Goal: Task Accomplishment & Management: Manage account settings

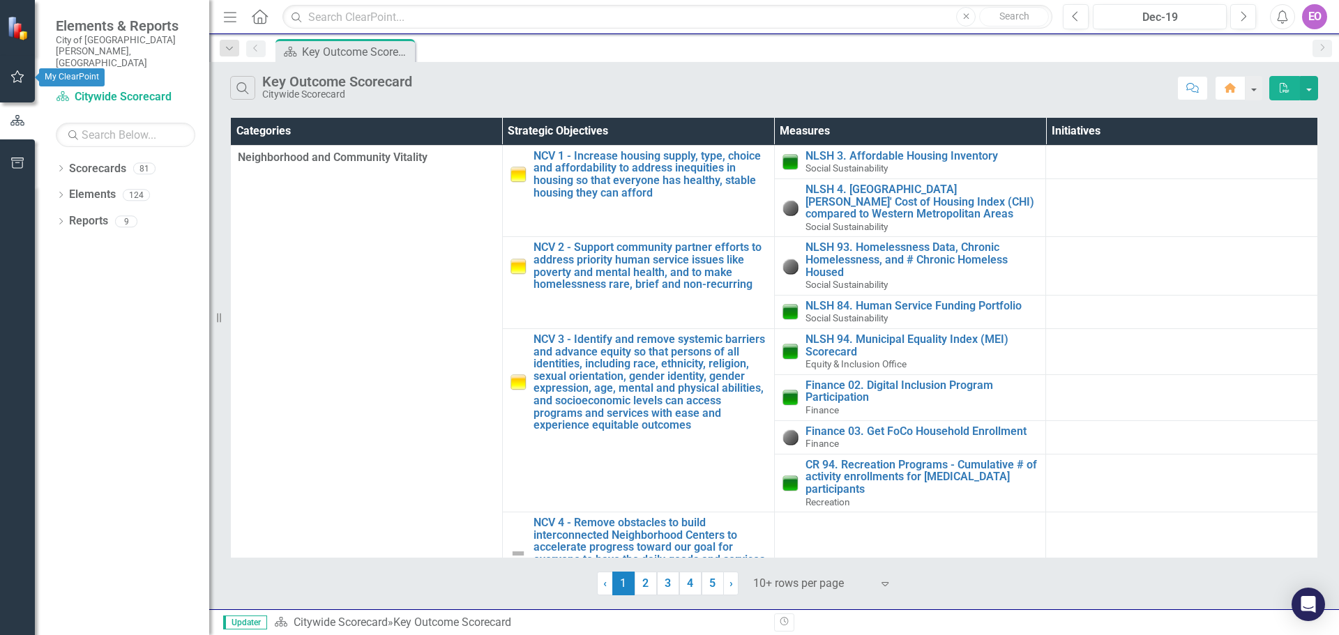
click at [14, 73] on icon "button" at bounding box center [17, 76] width 15 height 11
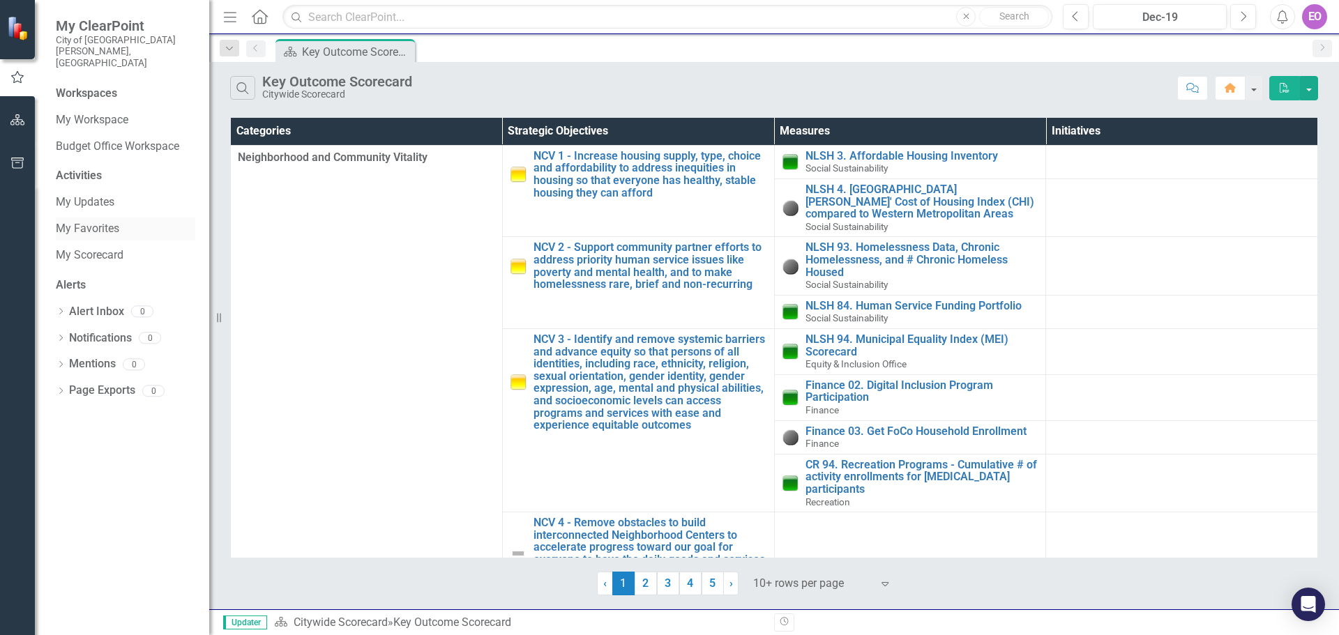
click at [96, 221] on link "My Favorites" at bounding box center [126, 229] width 140 height 16
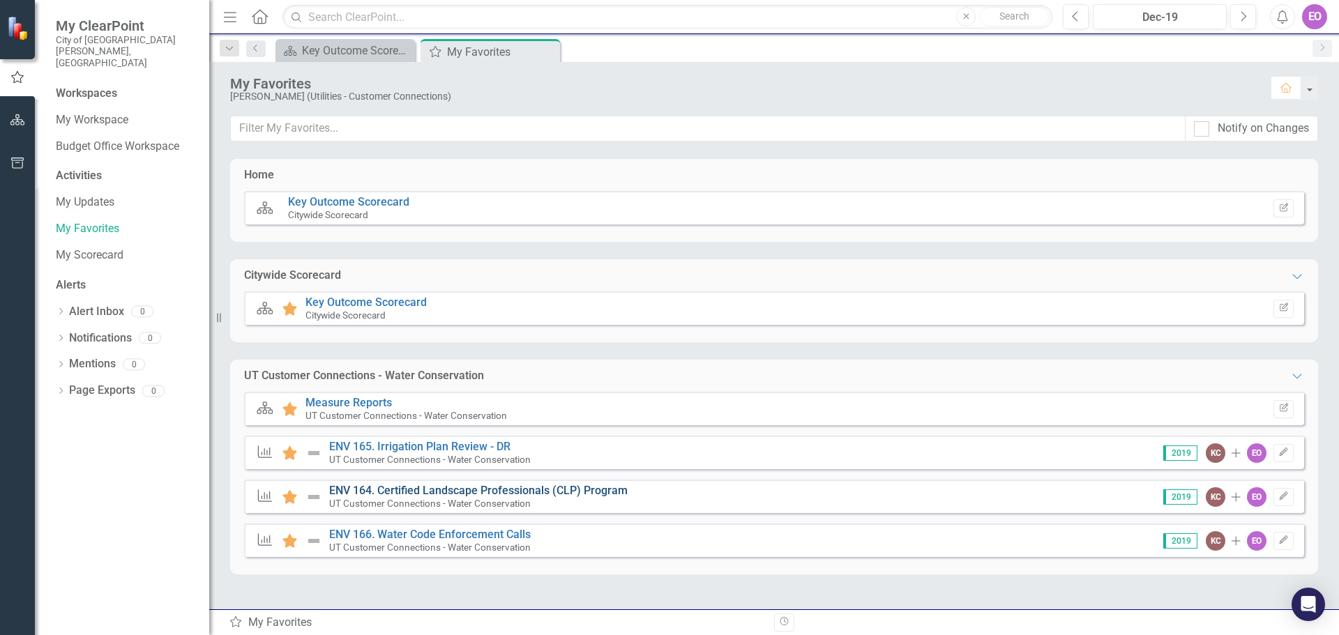
click at [471, 486] on link "ENV 164. Certified Landscape Professionals (CLP) Program" at bounding box center [478, 490] width 299 height 13
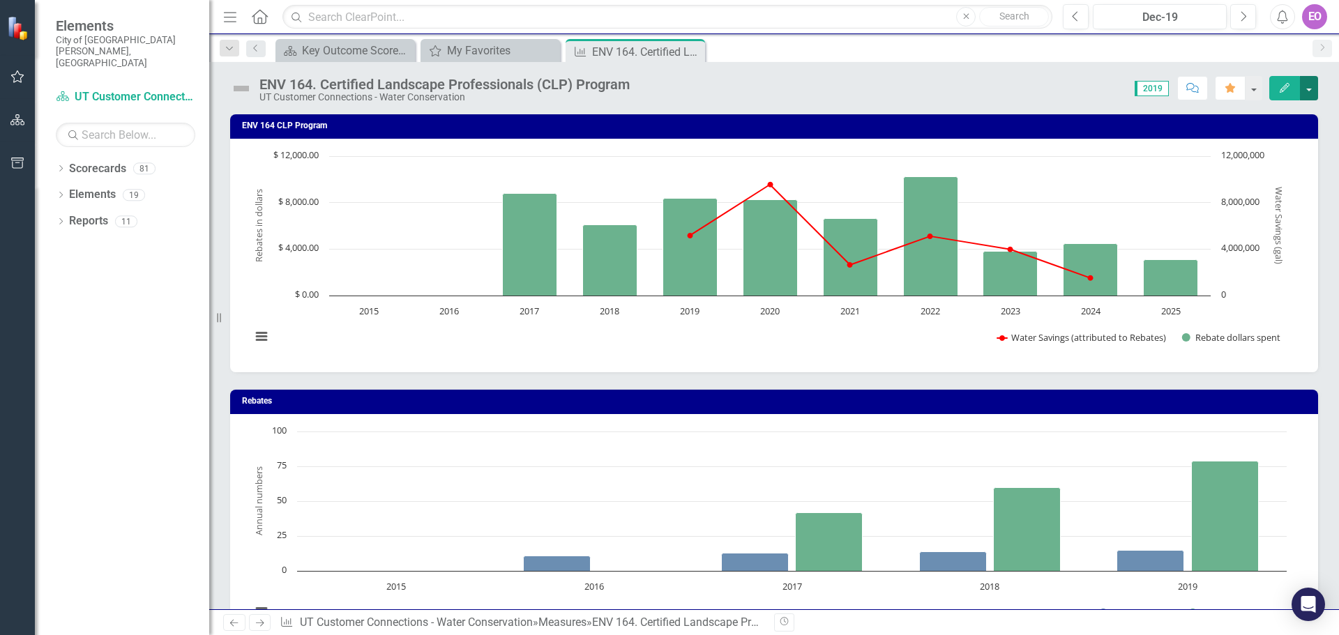
click at [1313, 84] on button "button" at bounding box center [1309, 88] width 18 height 24
click at [1225, 115] on link "Edit Edit Measure" at bounding box center [1250, 114] width 136 height 26
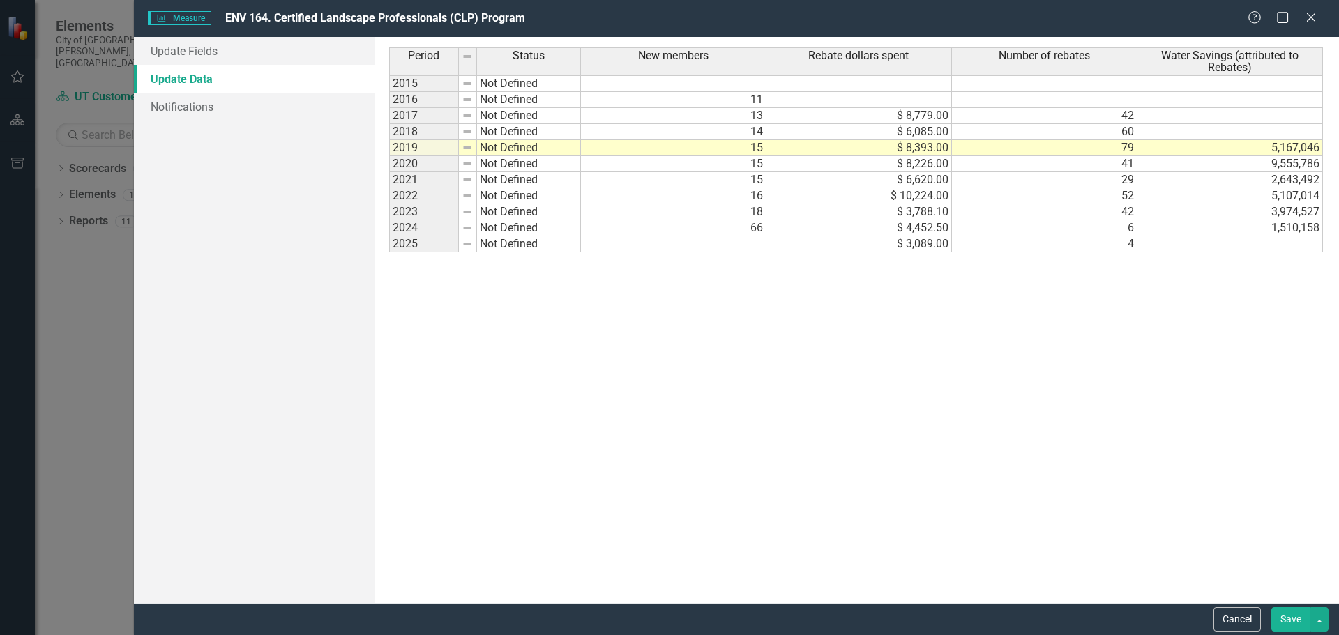
click at [755, 242] on td at bounding box center [674, 244] width 186 height 16
click at [1276, 241] on td at bounding box center [1231, 244] width 186 height 16
click at [755, 241] on td at bounding box center [674, 244] width 186 height 16
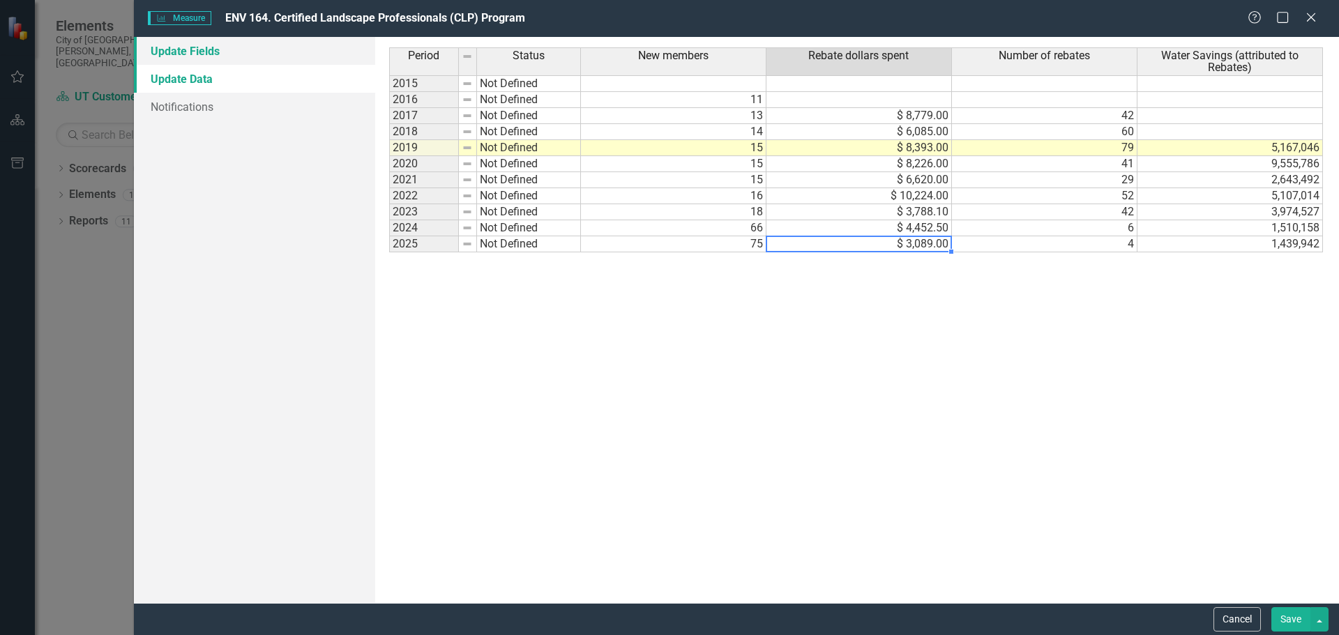
type textarea "3089"
click at [181, 46] on link "Update Fields" at bounding box center [254, 51] width 241 height 28
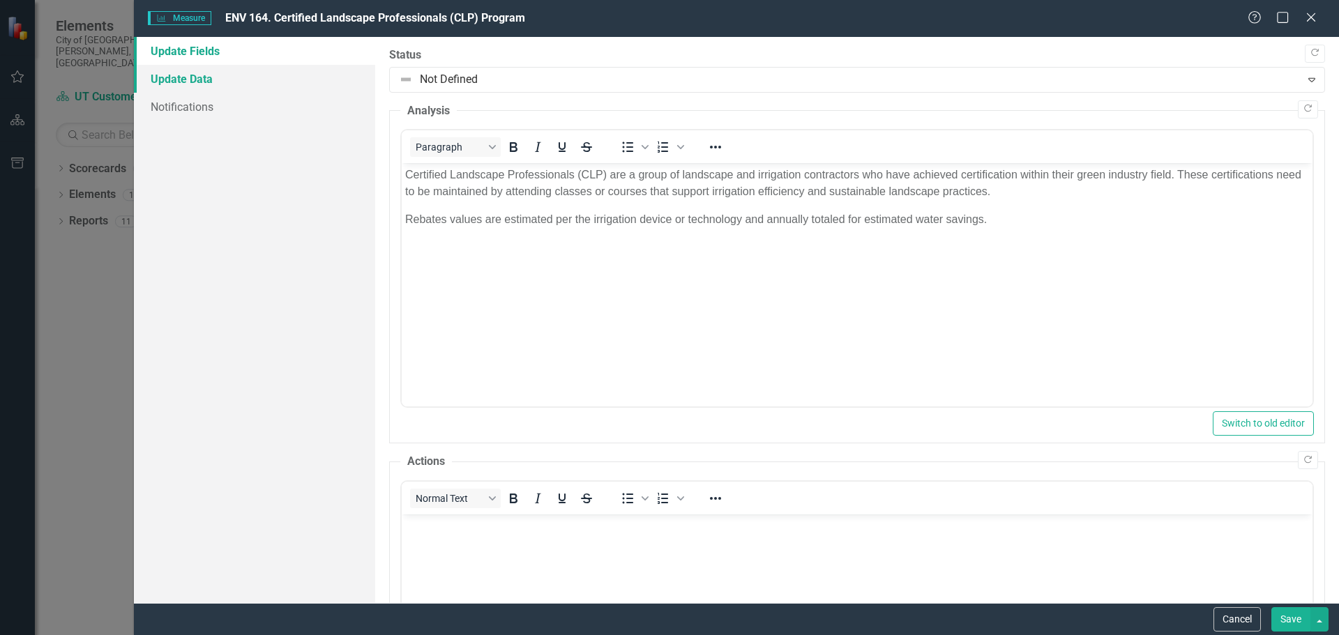
click at [186, 76] on link "Update Data" at bounding box center [254, 79] width 241 height 28
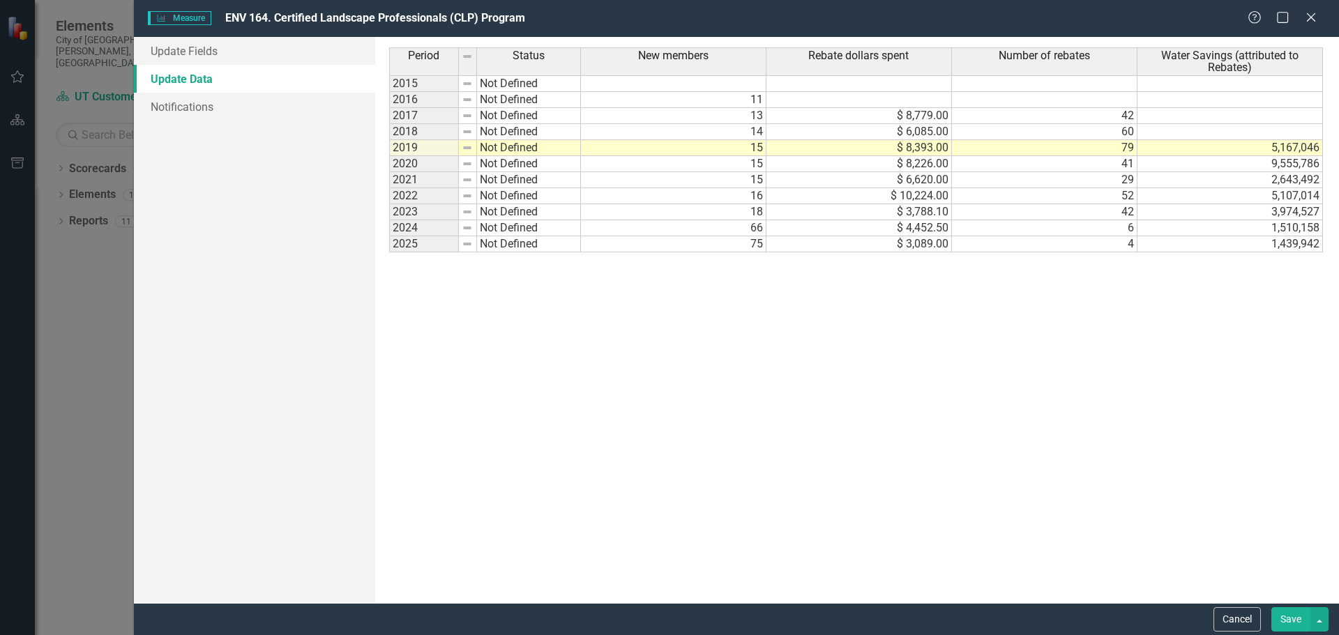
click at [1291, 617] on button "Save" at bounding box center [1291, 620] width 39 height 24
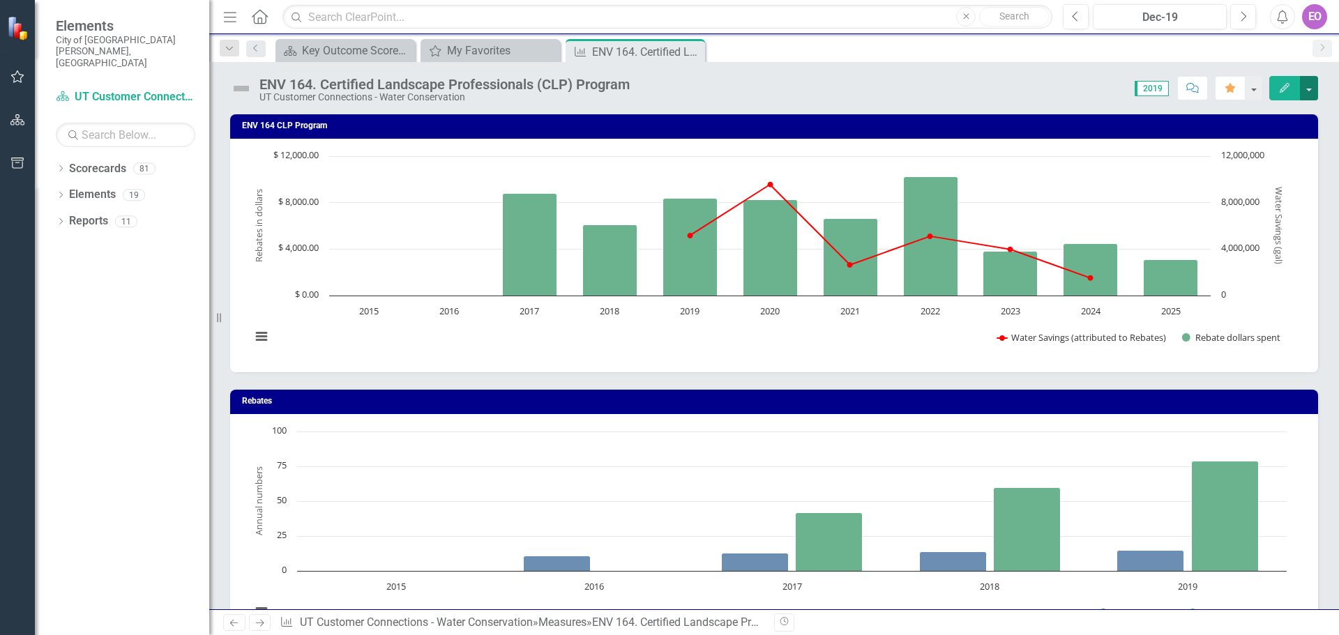
click at [1309, 87] on button "button" at bounding box center [1309, 88] width 18 height 24
click at [1239, 113] on link "Edit Edit Measure" at bounding box center [1250, 114] width 136 height 26
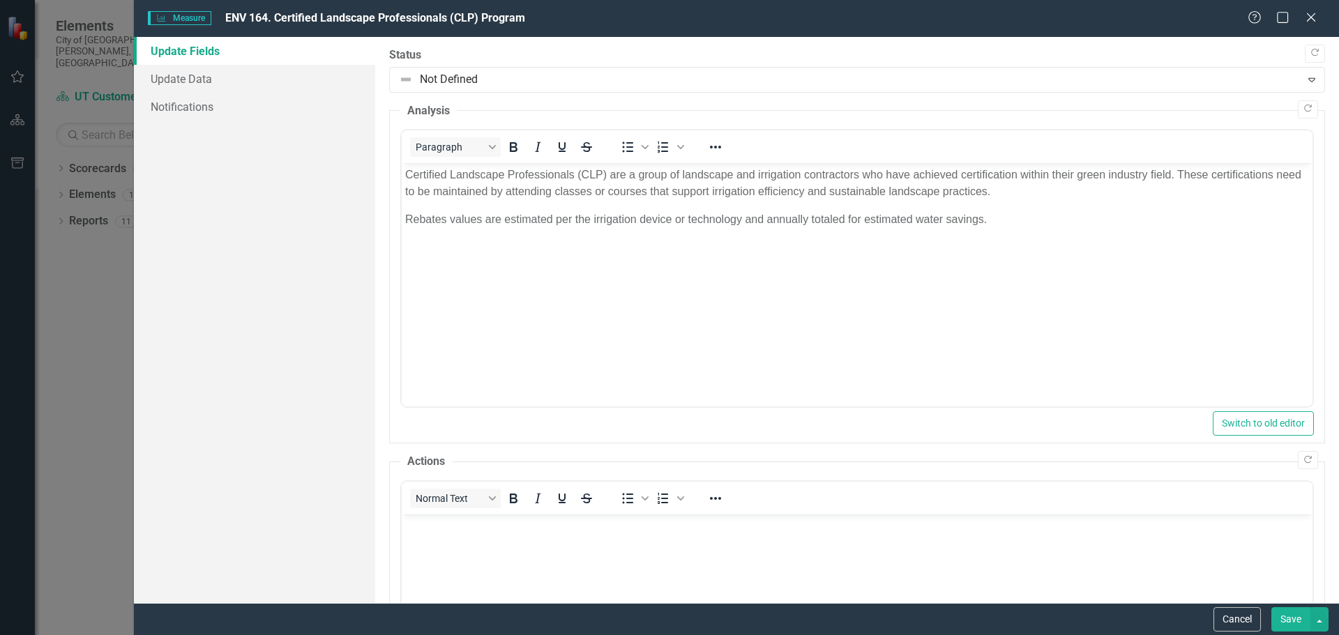
click at [189, 50] on link "Update Fields" at bounding box center [254, 51] width 241 height 28
click at [1286, 612] on button "Save" at bounding box center [1291, 620] width 39 height 24
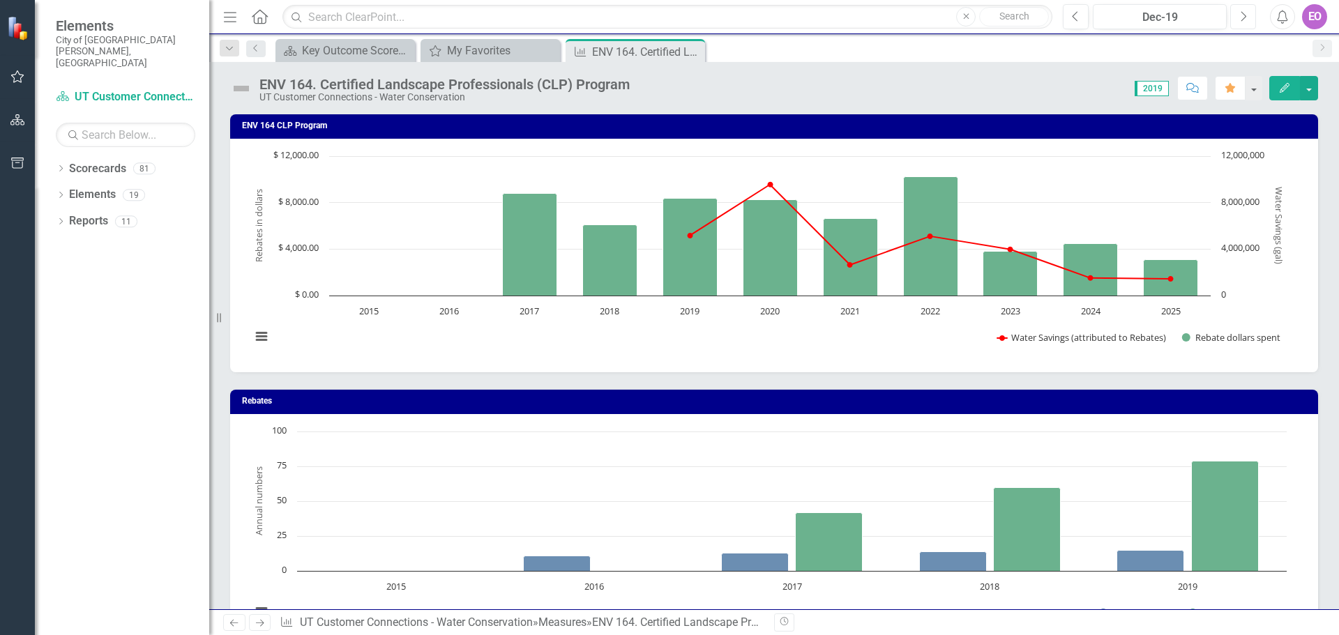
click at [1246, 14] on icon "Next" at bounding box center [1244, 16] width 8 height 13
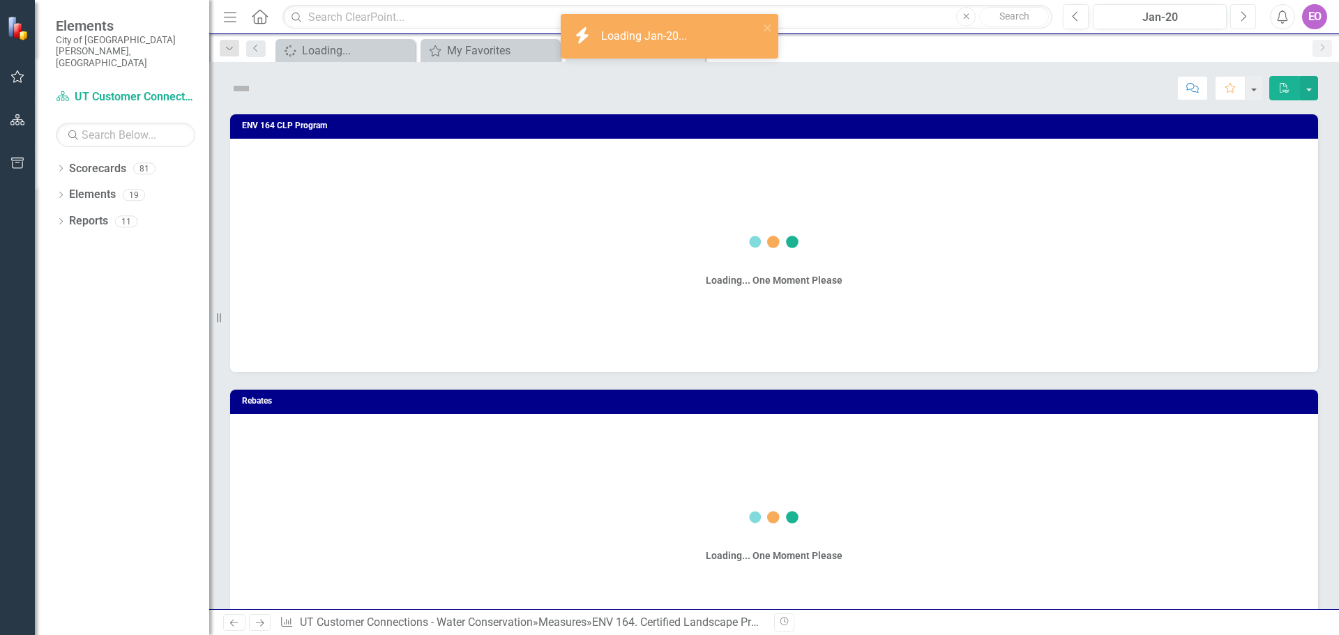
click at [1243, 14] on icon "Next" at bounding box center [1244, 16] width 8 height 13
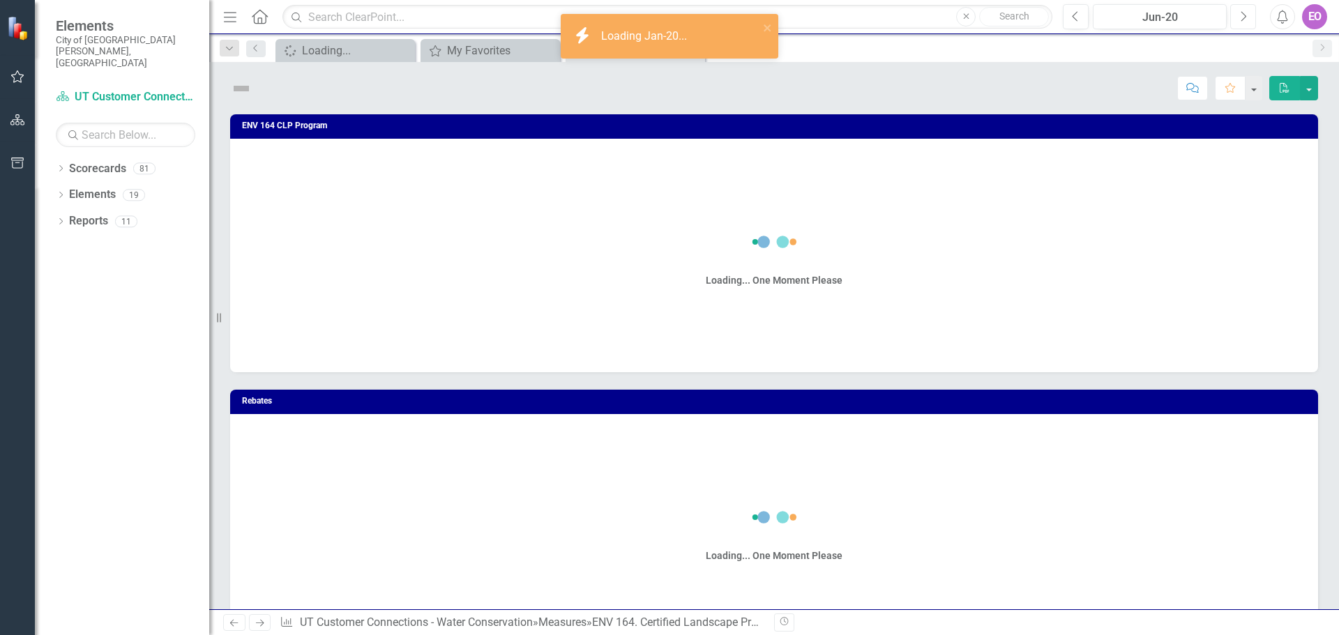
click at [1243, 14] on icon "Next" at bounding box center [1244, 16] width 8 height 13
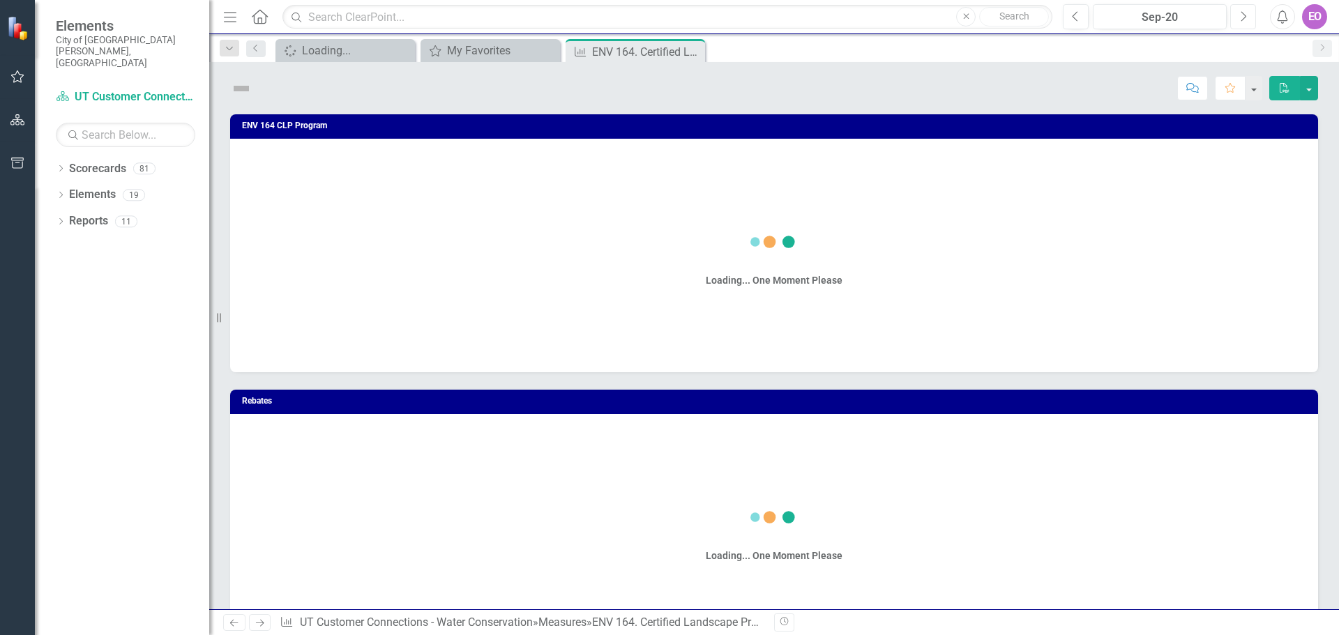
click at [1243, 14] on icon "Next" at bounding box center [1244, 16] width 8 height 13
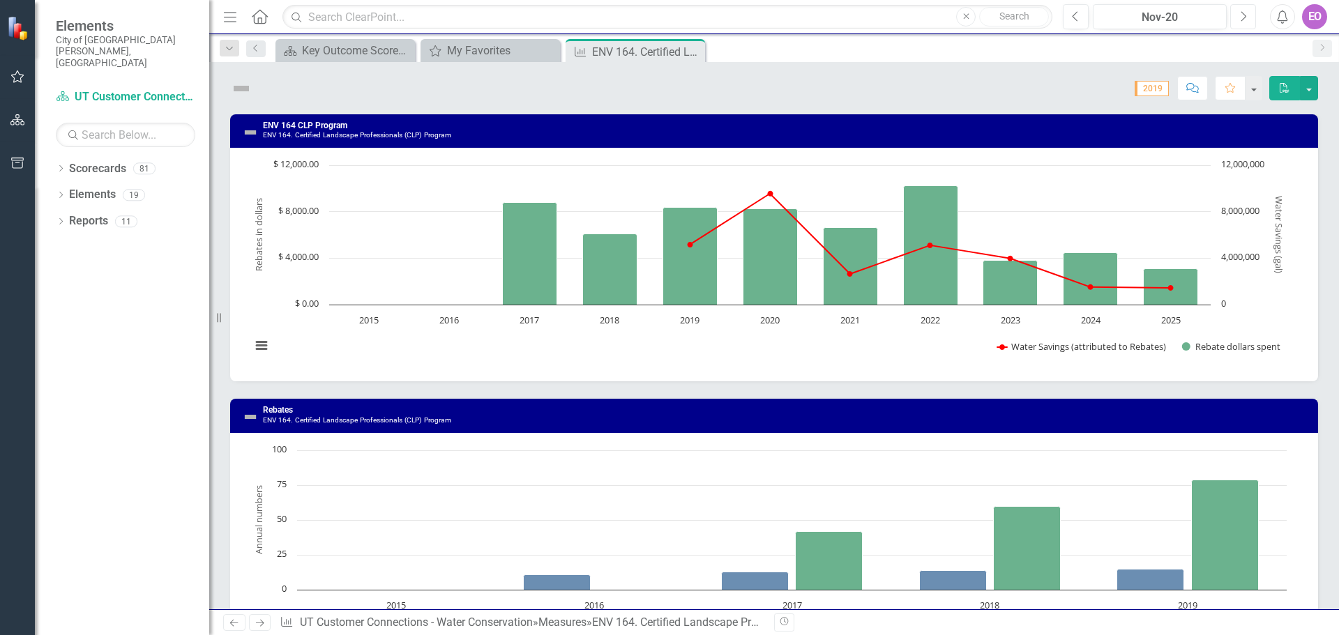
click at [1243, 14] on icon "Next" at bounding box center [1244, 16] width 8 height 13
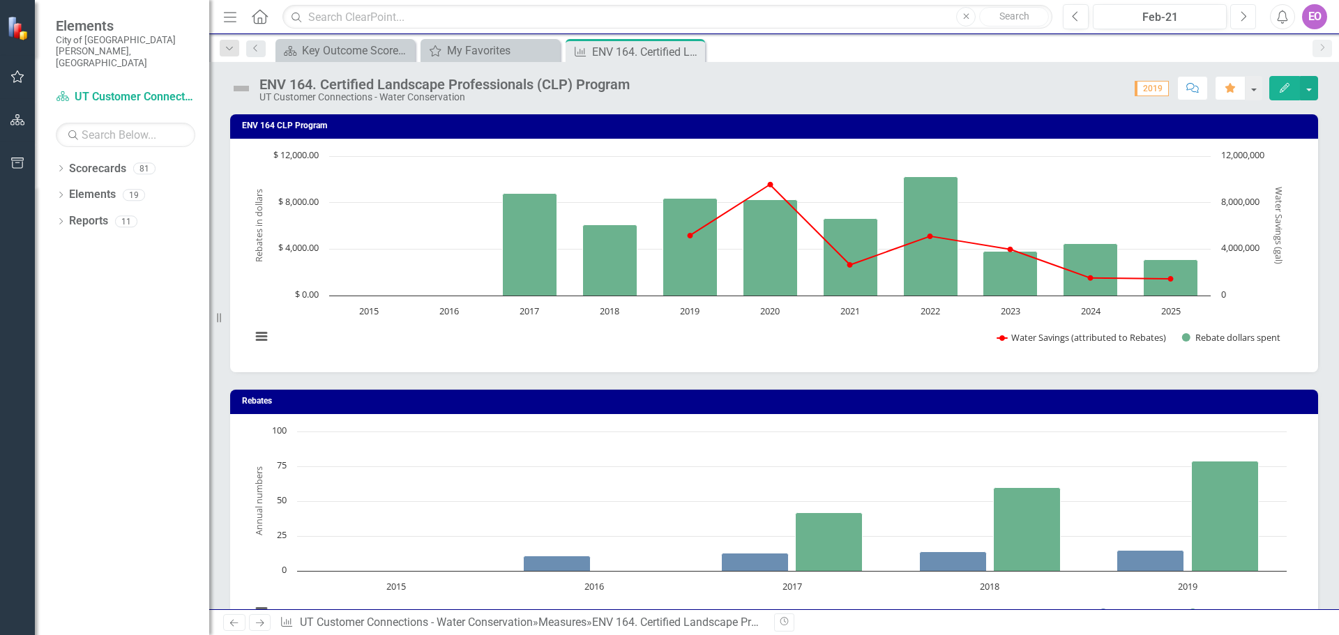
click at [1243, 15] on icon "Next" at bounding box center [1244, 16] width 8 height 13
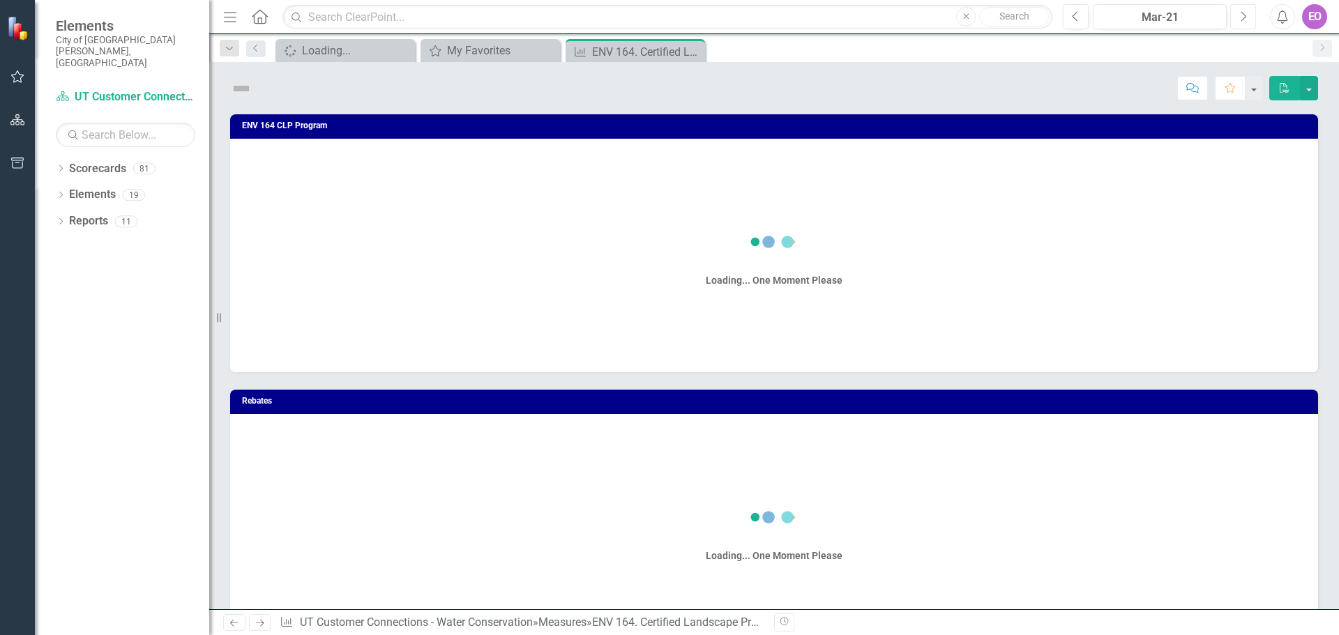
click at [1243, 15] on icon "Next" at bounding box center [1244, 16] width 8 height 13
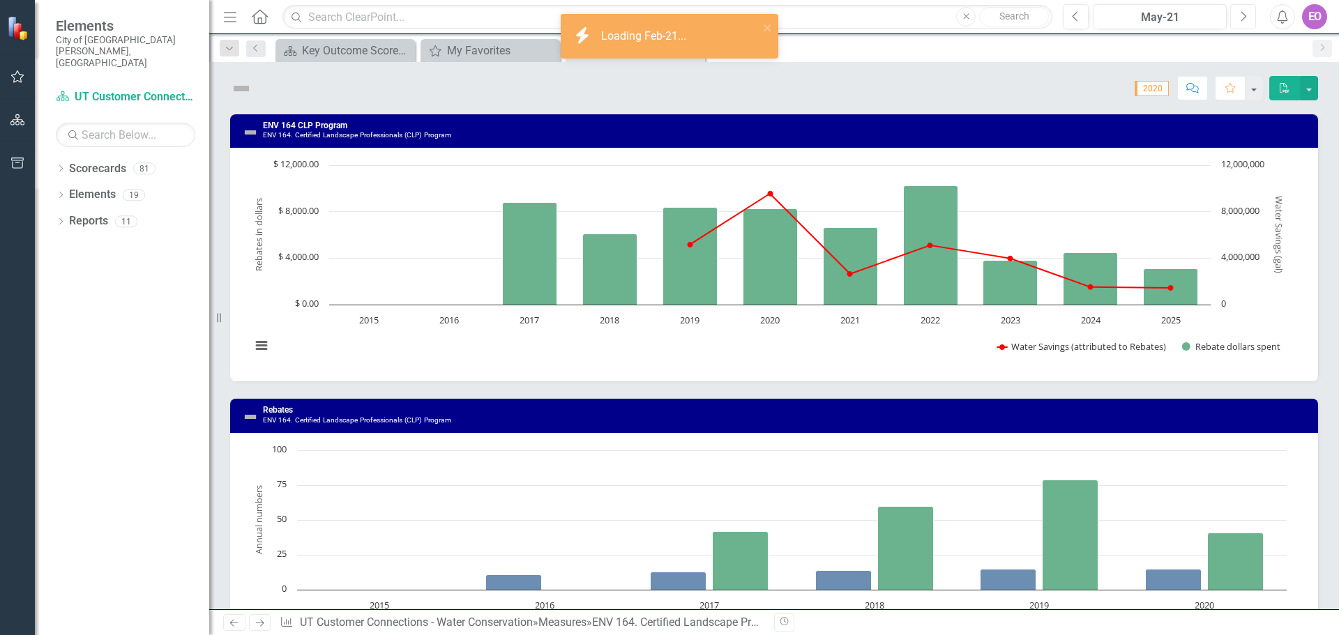
click at [1243, 15] on icon "Next" at bounding box center [1244, 16] width 8 height 13
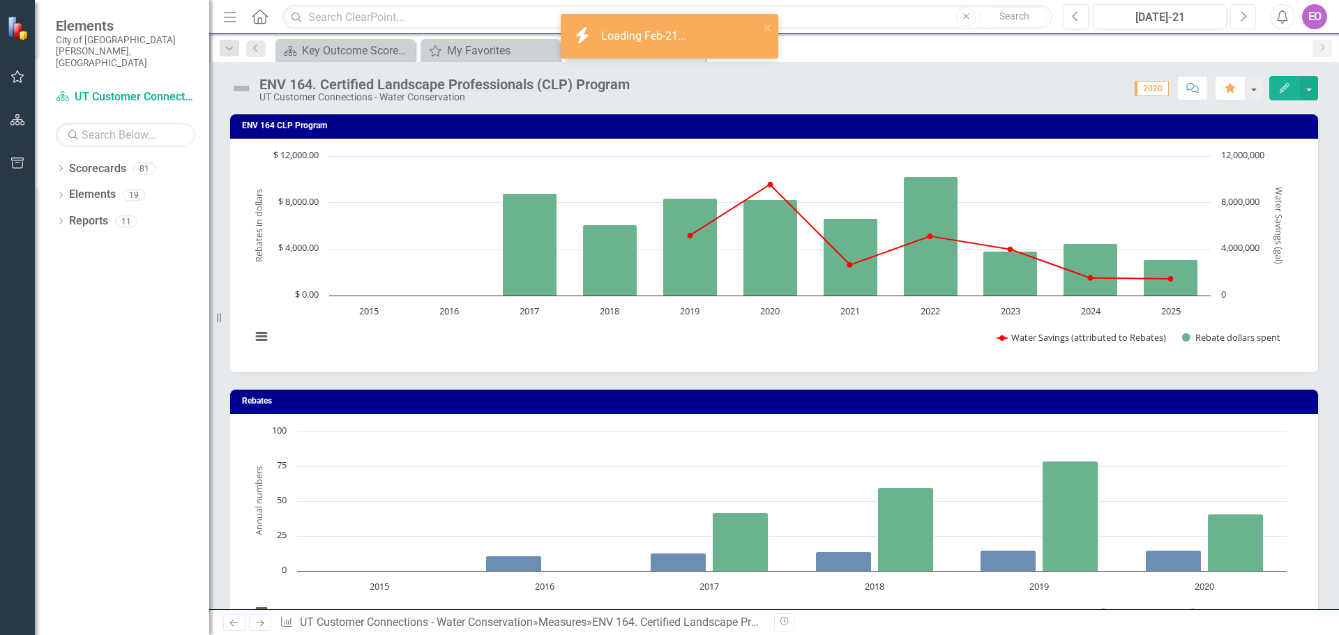
click at [1243, 15] on icon "Next" at bounding box center [1244, 16] width 8 height 13
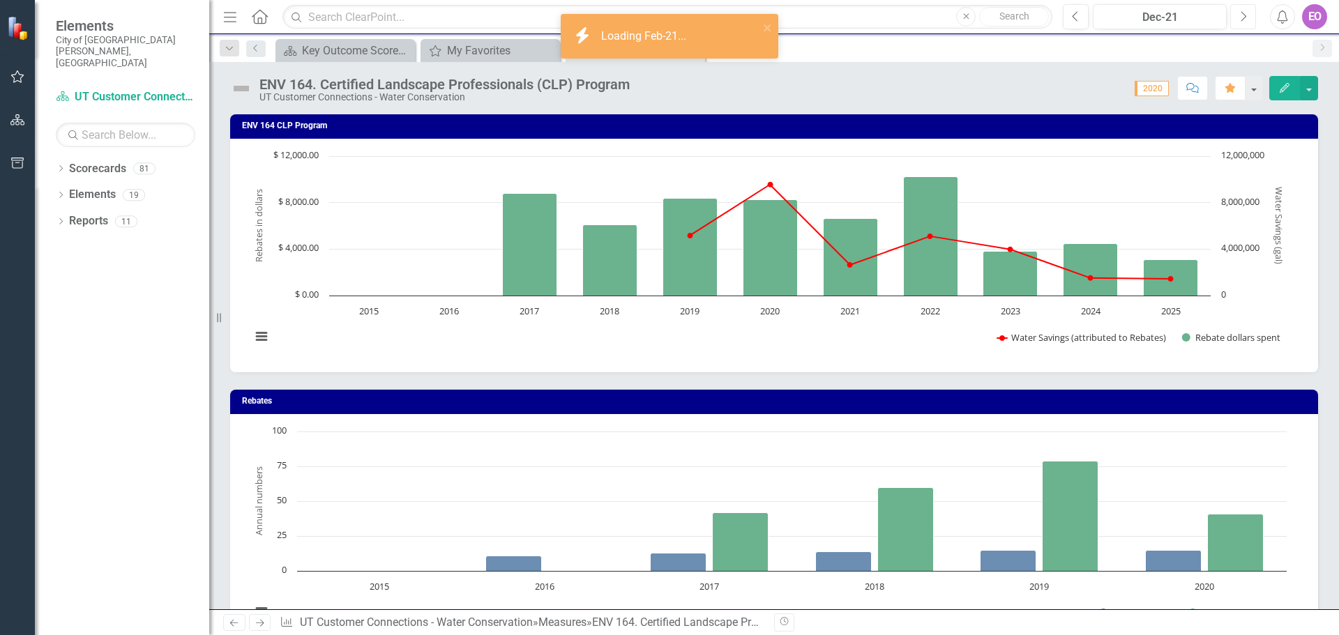
click at [1243, 15] on icon "Next" at bounding box center [1244, 16] width 8 height 13
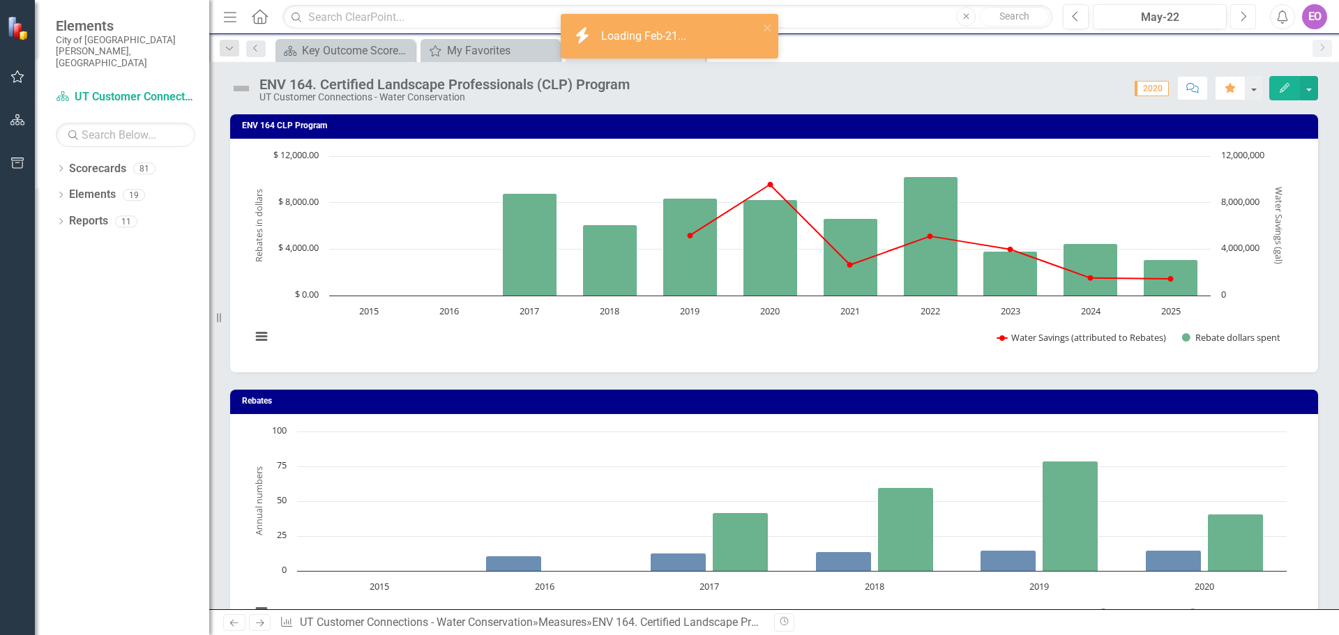
click at [1243, 15] on icon "Next" at bounding box center [1244, 16] width 8 height 13
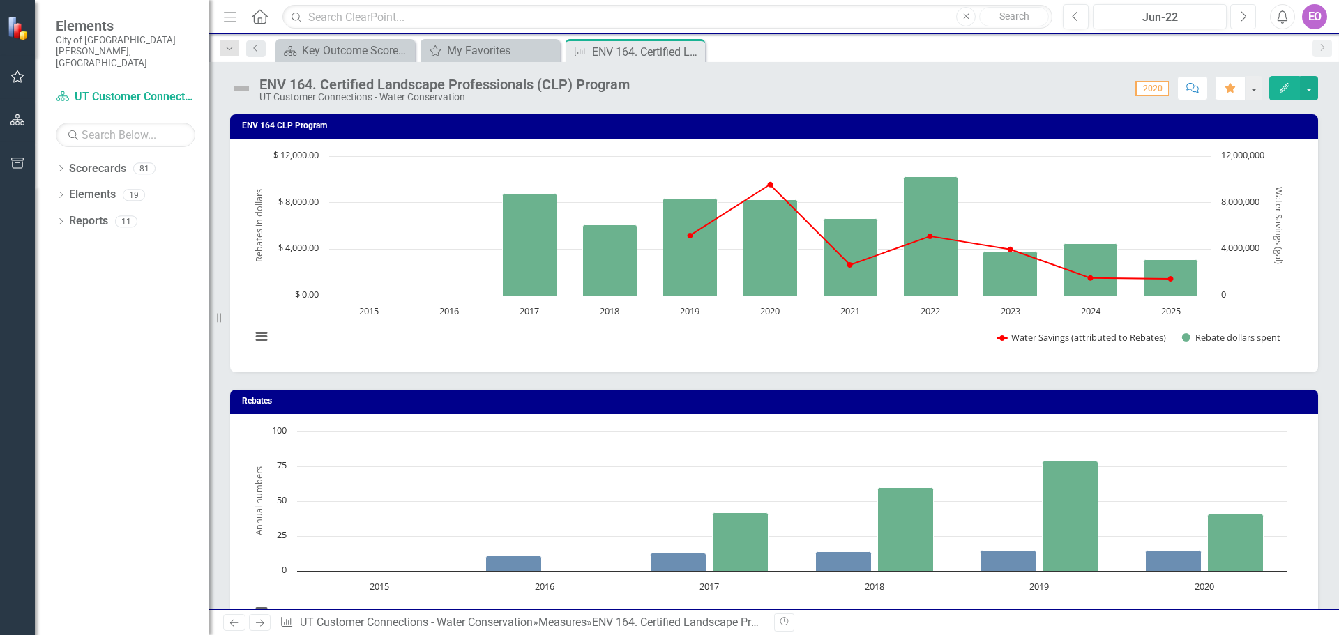
click at [1243, 15] on icon "Next" at bounding box center [1244, 16] width 8 height 13
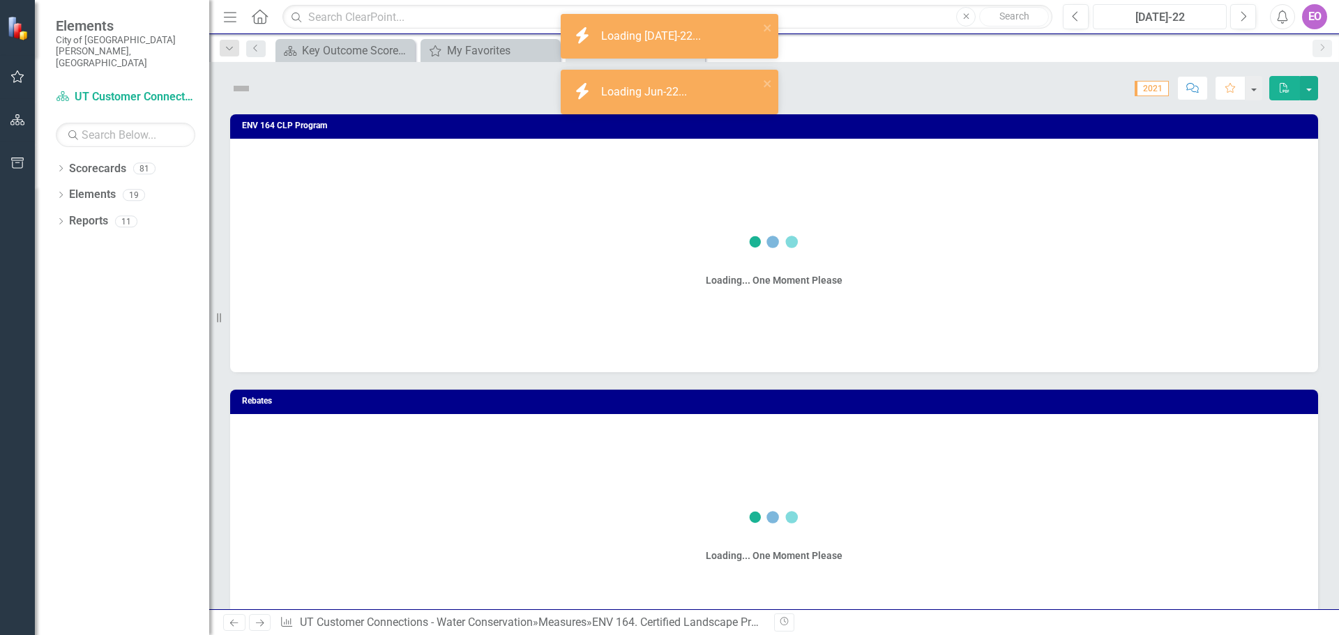
click at [1196, 15] on div "[DATE]-22" at bounding box center [1160, 17] width 124 height 17
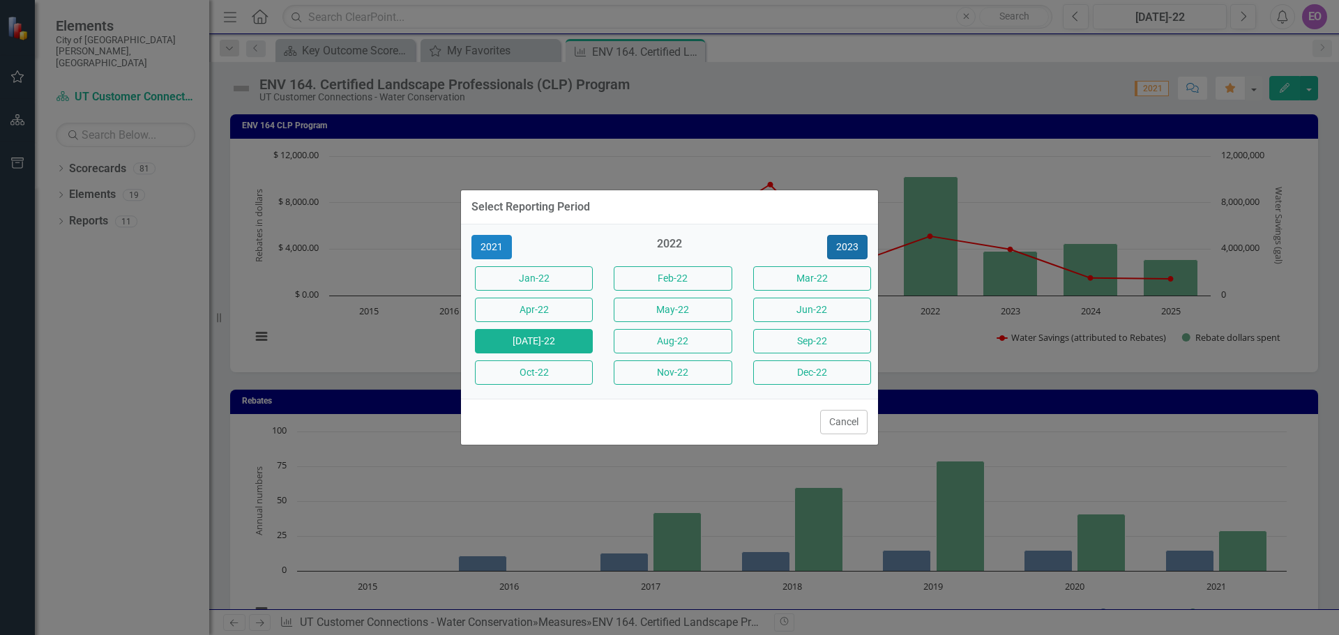
click at [851, 246] on button "2023" at bounding box center [847, 247] width 40 height 24
click at [850, 247] on button "2024" at bounding box center [847, 247] width 40 height 24
click at [850, 243] on button "2025" at bounding box center [847, 247] width 40 height 24
click at [673, 338] on button "Aug-25" at bounding box center [673, 341] width 118 height 24
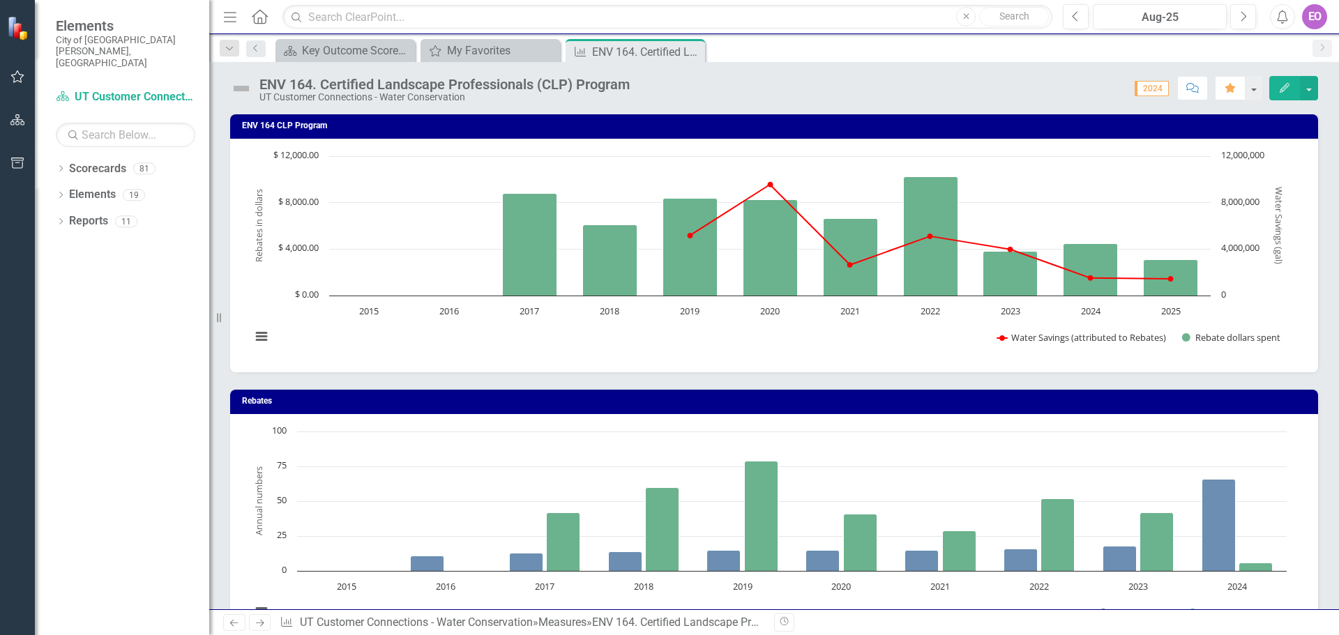
click at [1150, 84] on span "2024" at bounding box center [1152, 88] width 34 height 15
click at [1309, 89] on button "button" at bounding box center [1309, 88] width 18 height 24
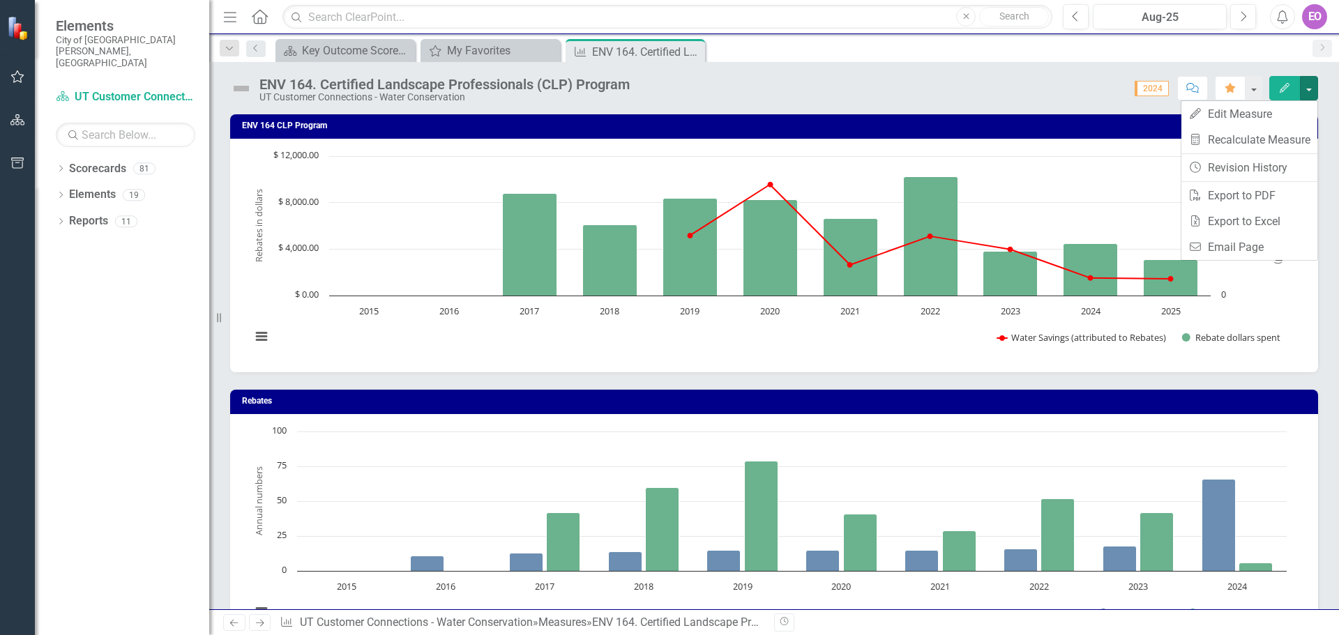
click at [1334, 85] on div "ENV 164. Certified Landscape Professionals (CLP) Program UT Customer Connection…" at bounding box center [774, 83] width 1130 height 42
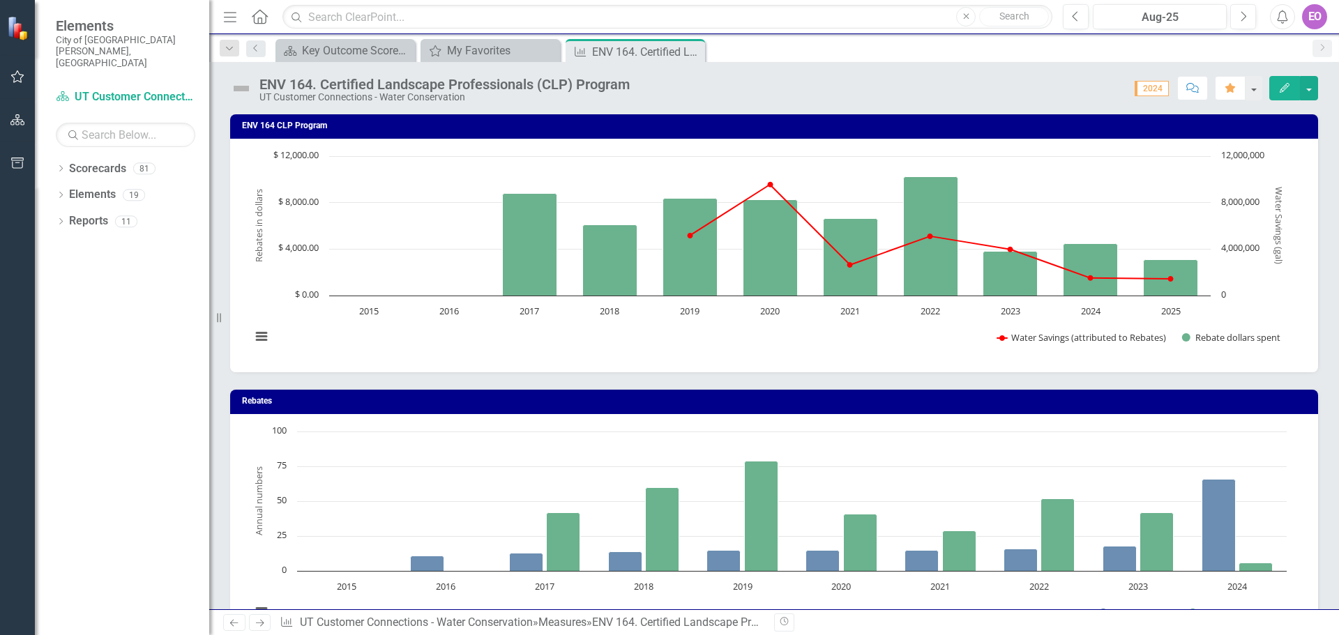
click at [1314, 17] on div "EO" at bounding box center [1314, 16] width 25 height 25
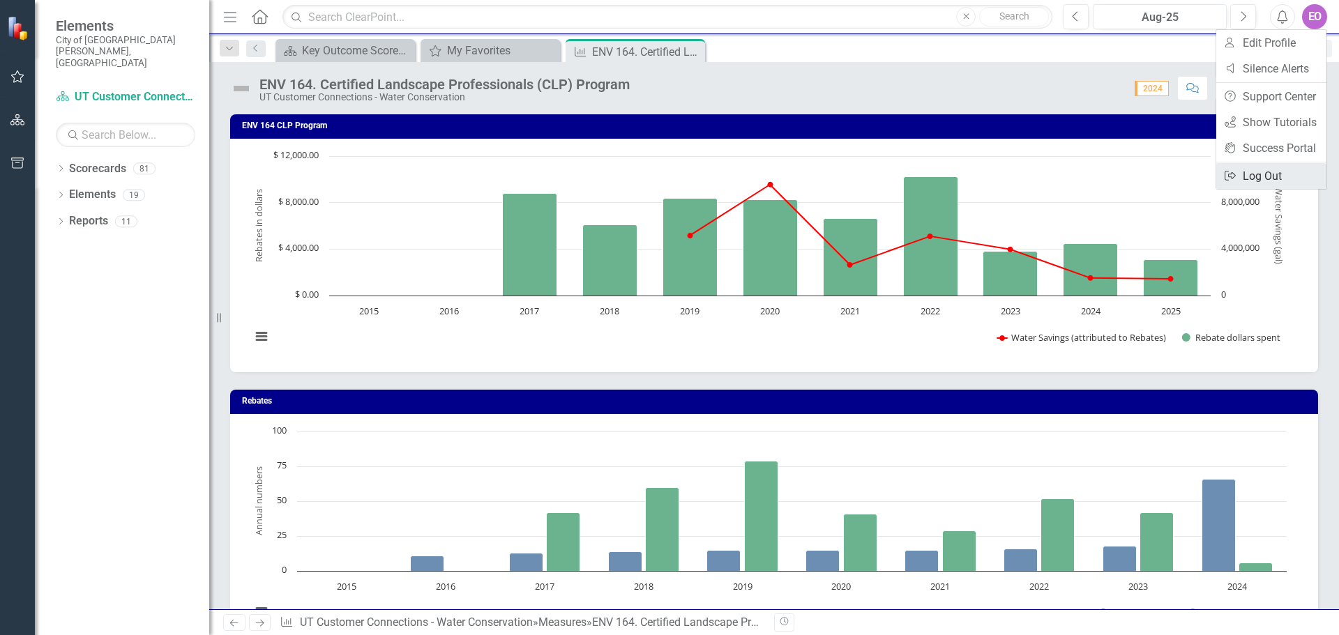
click at [1261, 172] on link "Logout Log Out" at bounding box center [1272, 176] width 110 height 26
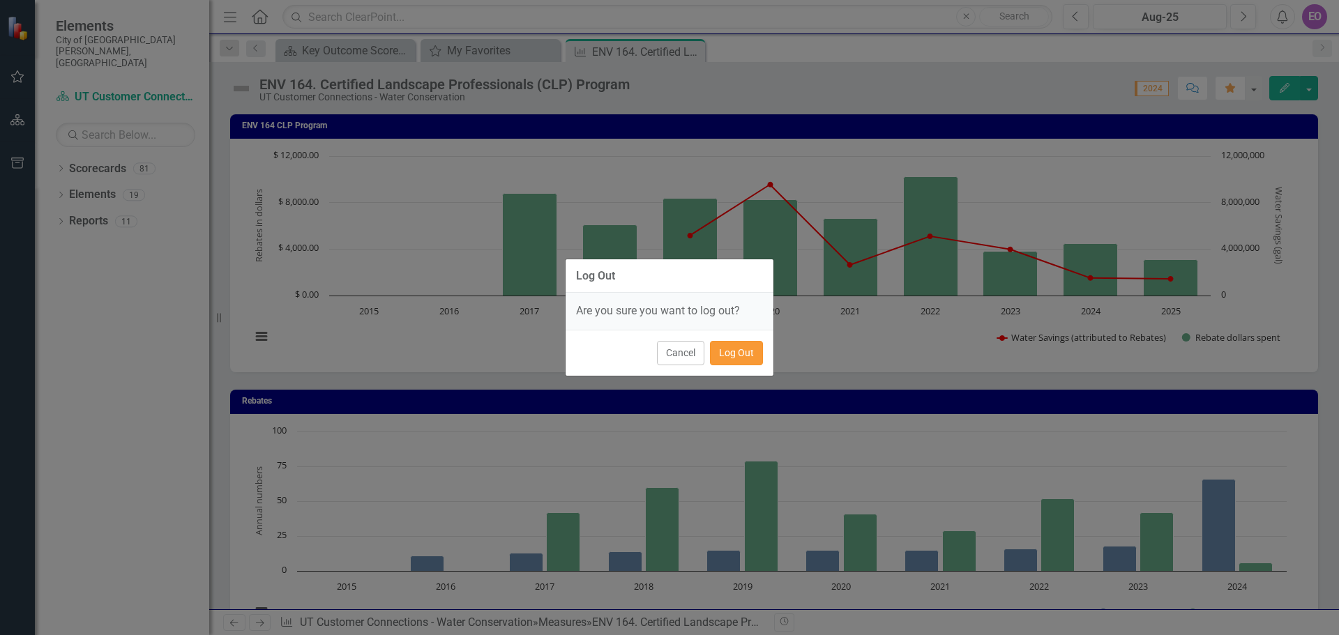
click at [730, 361] on button "Log Out" at bounding box center [736, 353] width 53 height 24
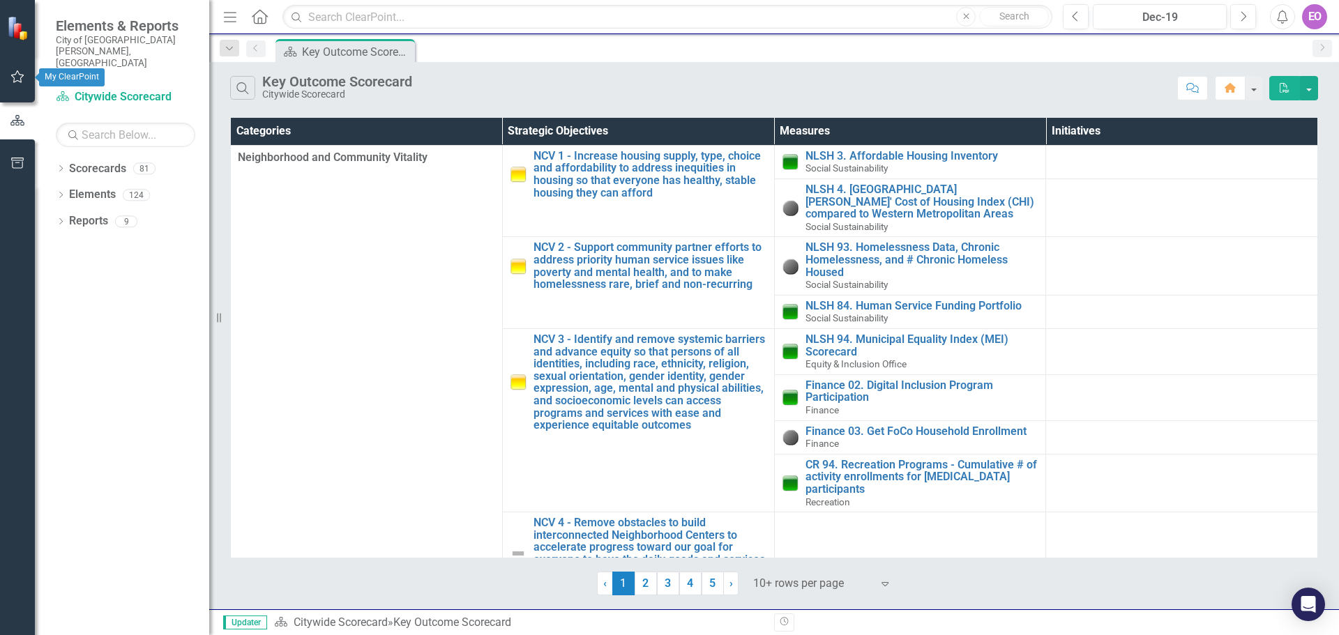
click at [18, 77] on icon "button" at bounding box center [17, 76] width 15 height 11
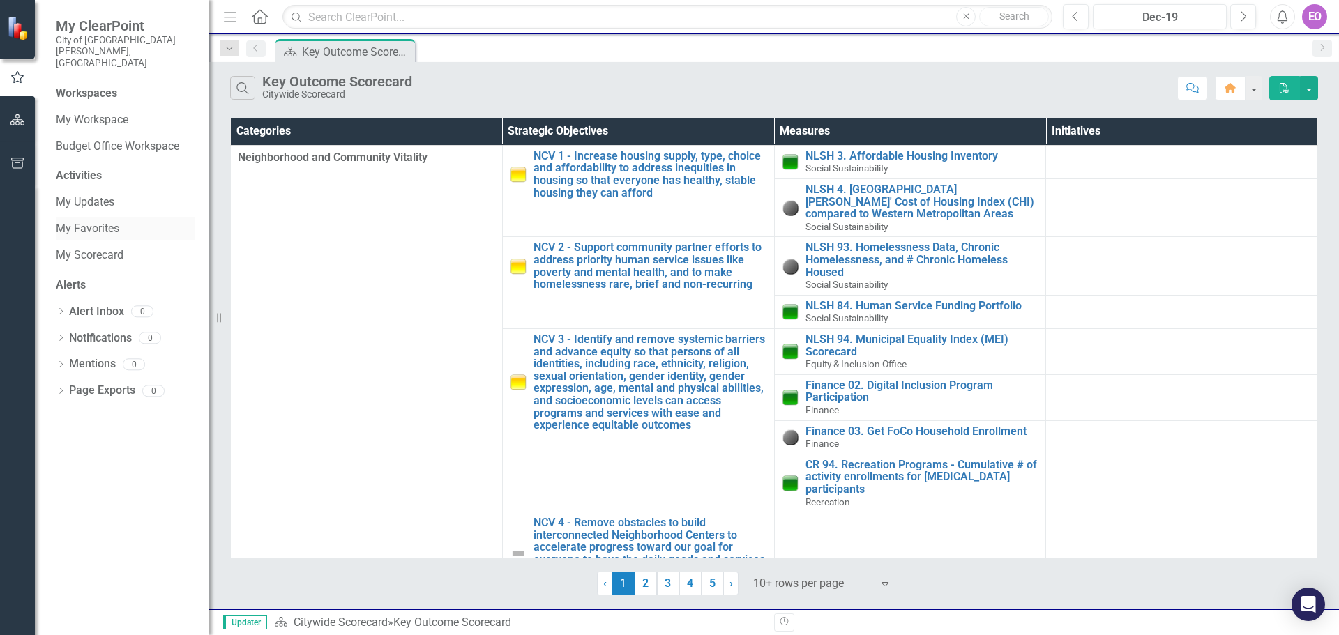
click at [95, 221] on link "My Favorites" at bounding box center [126, 229] width 140 height 16
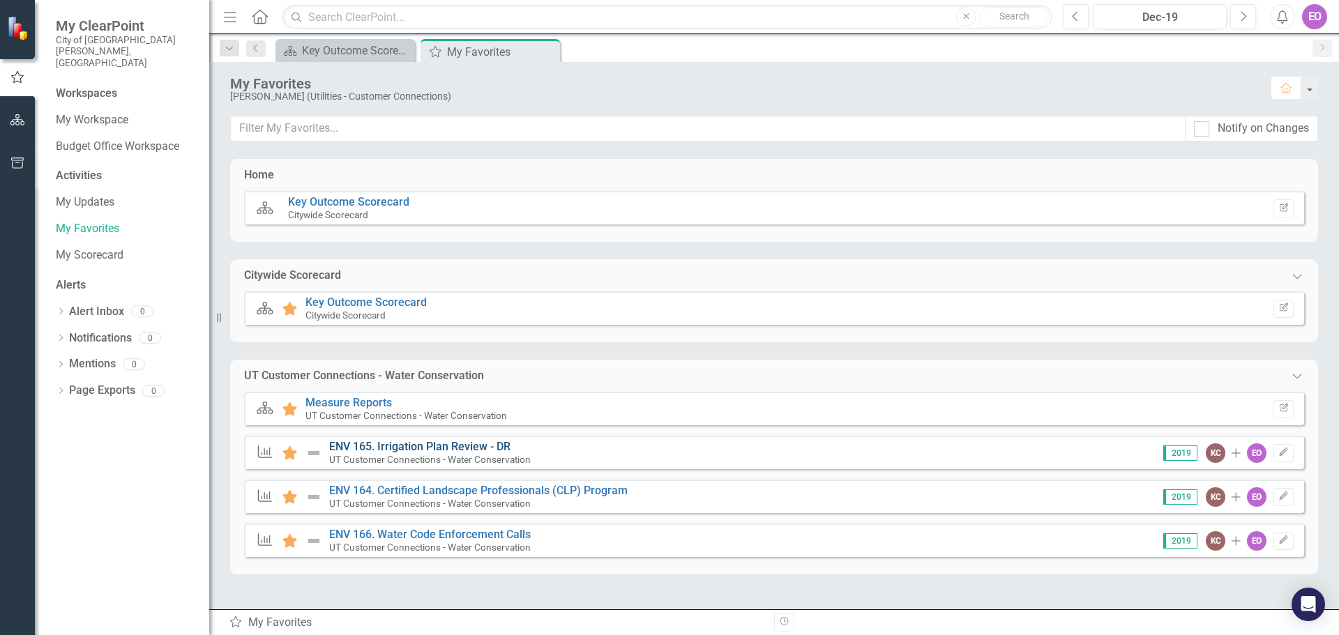
click at [432, 444] on link "ENV 165. Irrigation Plan Review - DR" at bounding box center [419, 446] width 181 height 13
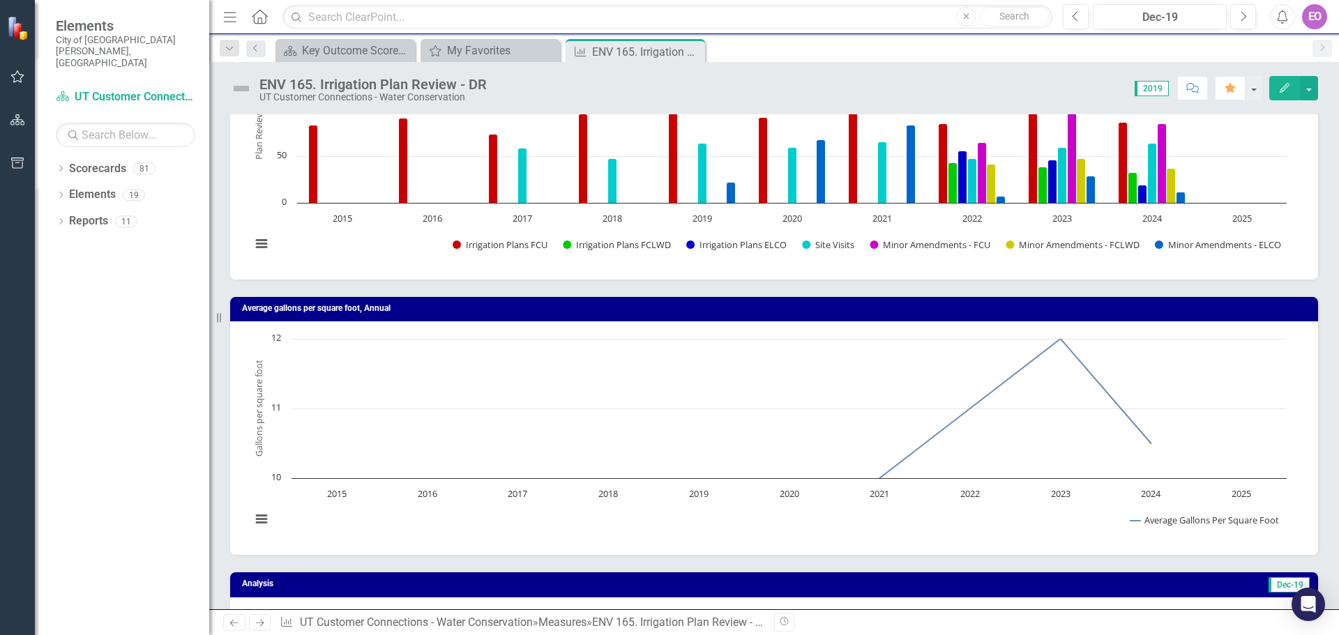
scroll to position [70, 0]
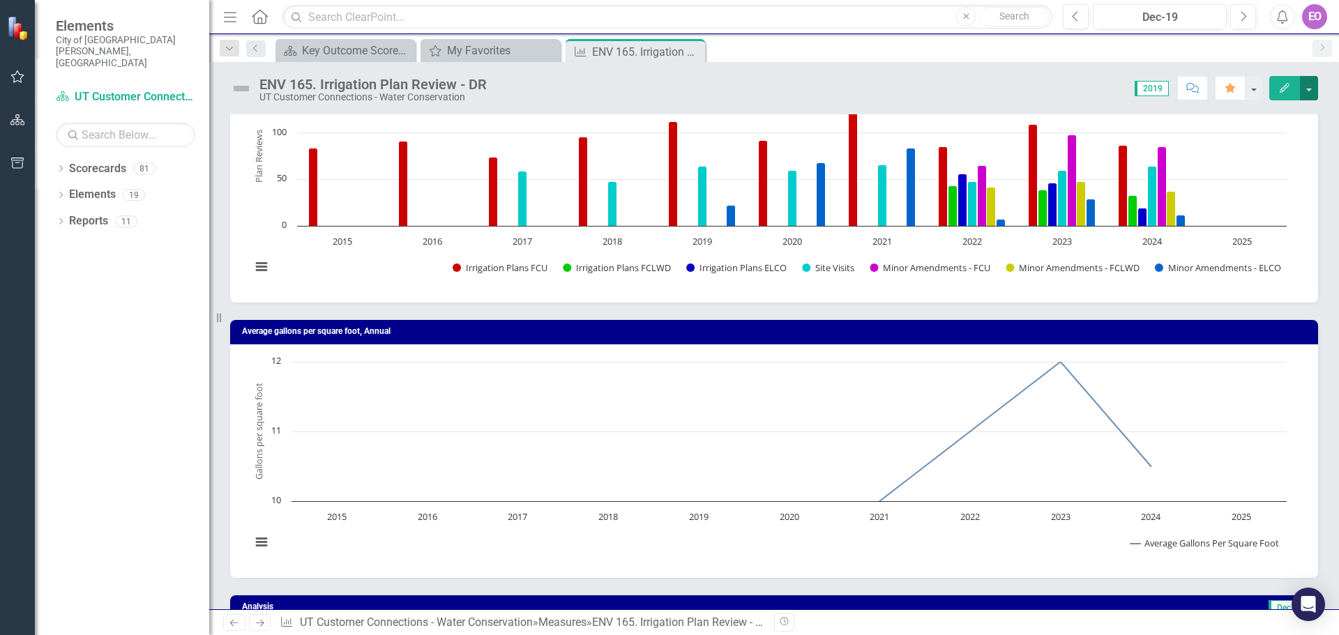
click at [1309, 88] on button "button" at bounding box center [1309, 88] width 18 height 24
click at [1252, 106] on link "Edit Edit Measure" at bounding box center [1250, 114] width 136 height 26
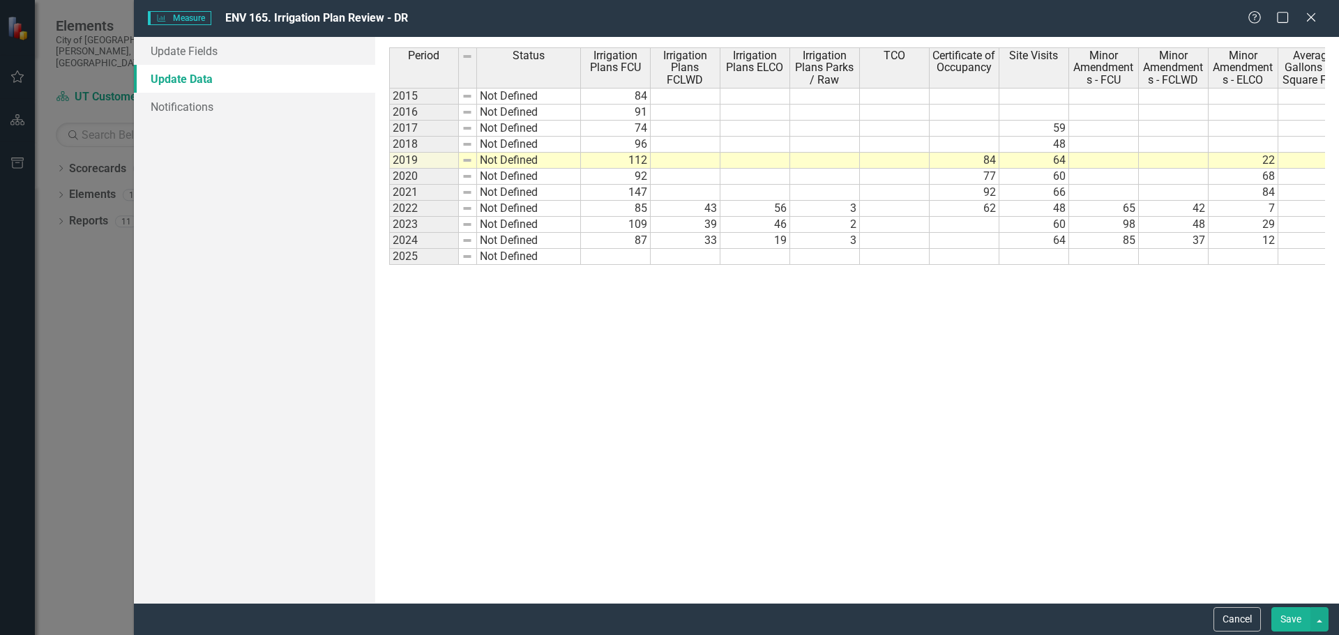
scroll to position [0, 0]
click at [640, 253] on td at bounding box center [616, 257] width 70 height 16
click at [713, 257] on td at bounding box center [686, 257] width 70 height 16
type textarea "26"
click at [769, 255] on td at bounding box center [756, 257] width 70 height 16
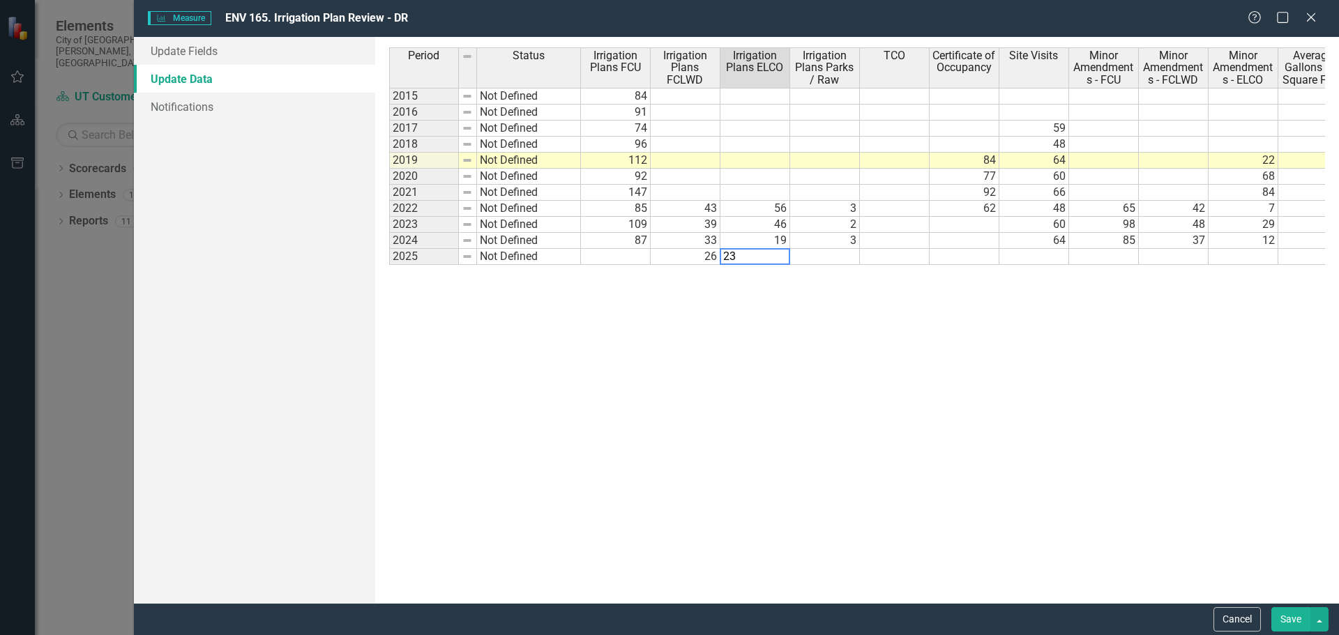
type textarea "23"
click at [825, 257] on td at bounding box center [825, 257] width 70 height 16
click at [638, 255] on td at bounding box center [616, 257] width 70 height 16
click at [848, 255] on td at bounding box center [825, 257] width 70 height 16
type textarea "3"
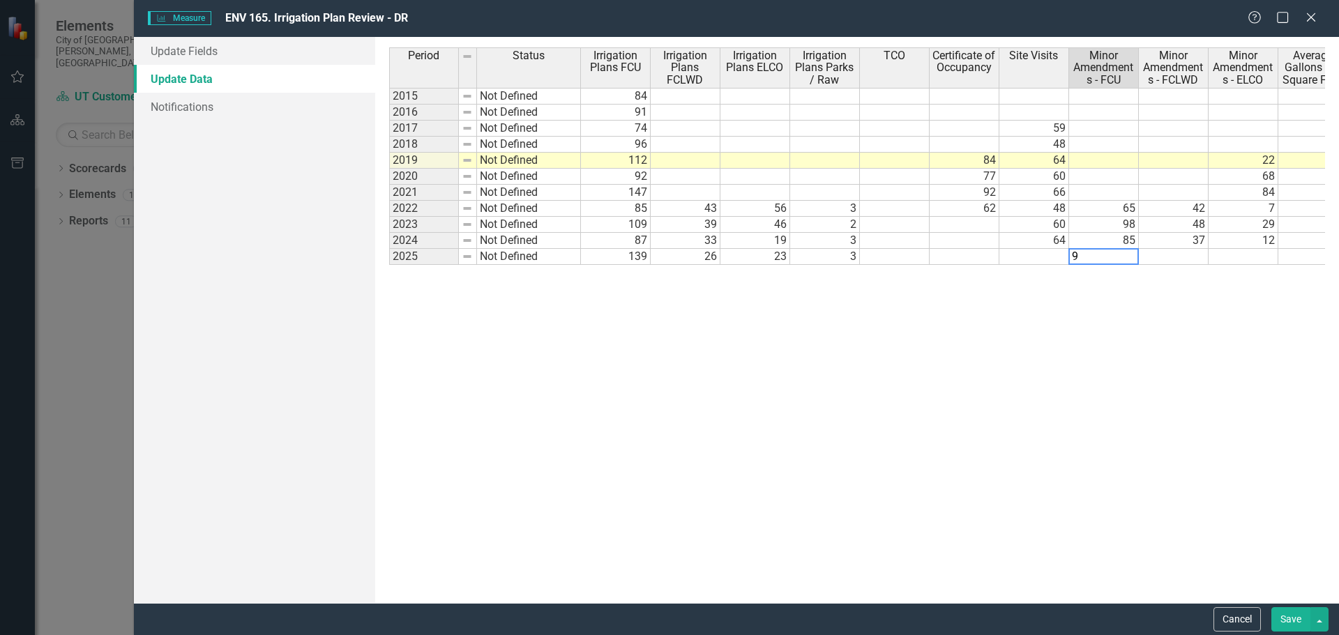
type textarea "99"
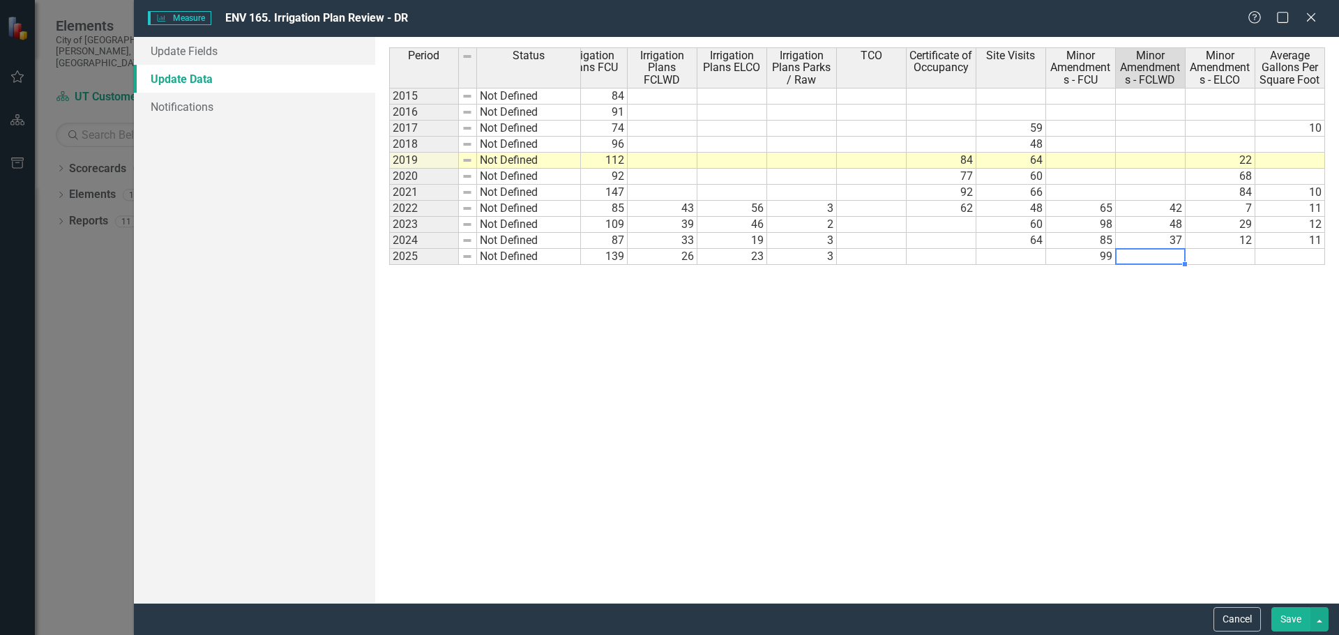
click at [1293, 614] on button "Save" at bounding box center [1291, 620] width 39 height 24
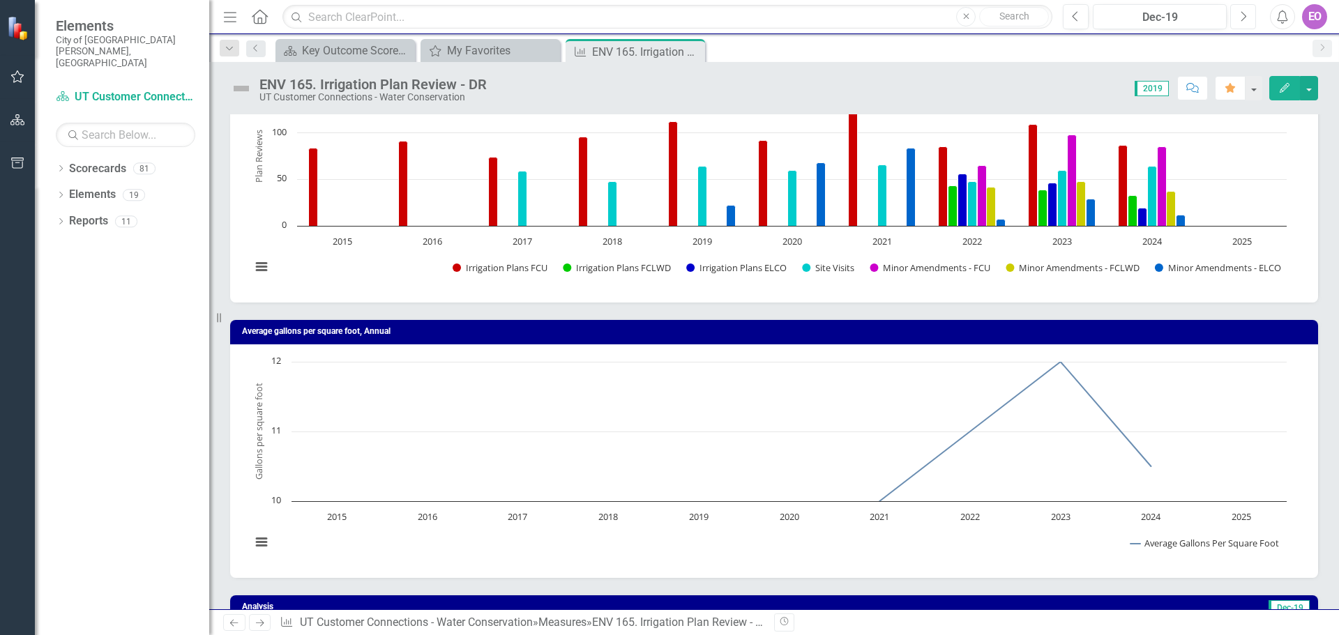
click at [1242, 15] on icon "Next" at bounding box center [1244, 16] width 8 height 13
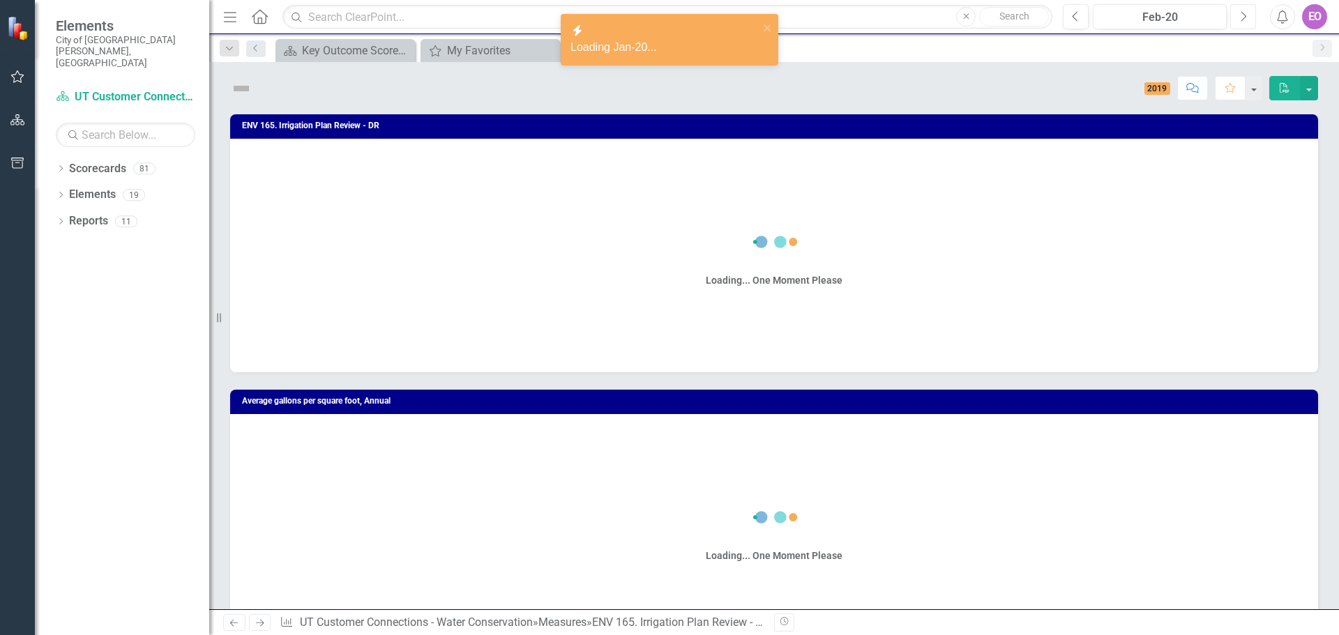
click at [1242, 15] on icon "Next" at bounding box center [1244, 16] width 8 height 13
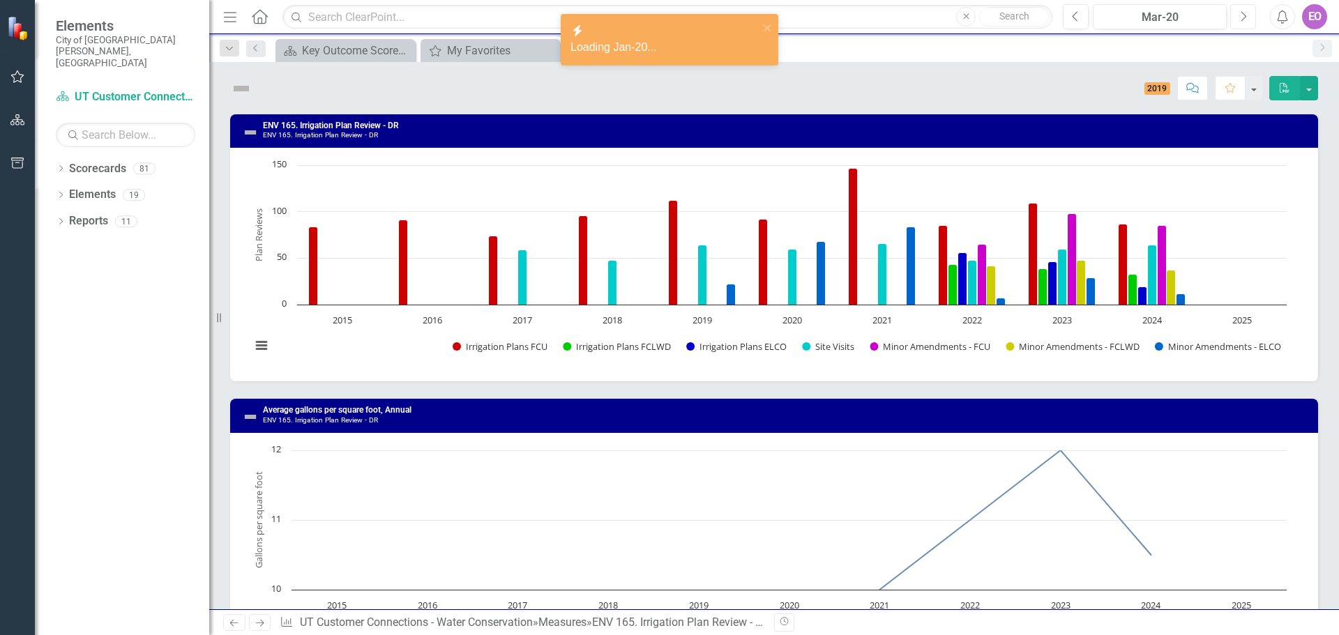
click at [1242, 15] on icon "Next" at bounding box center [1244, 16] width 8 height 13
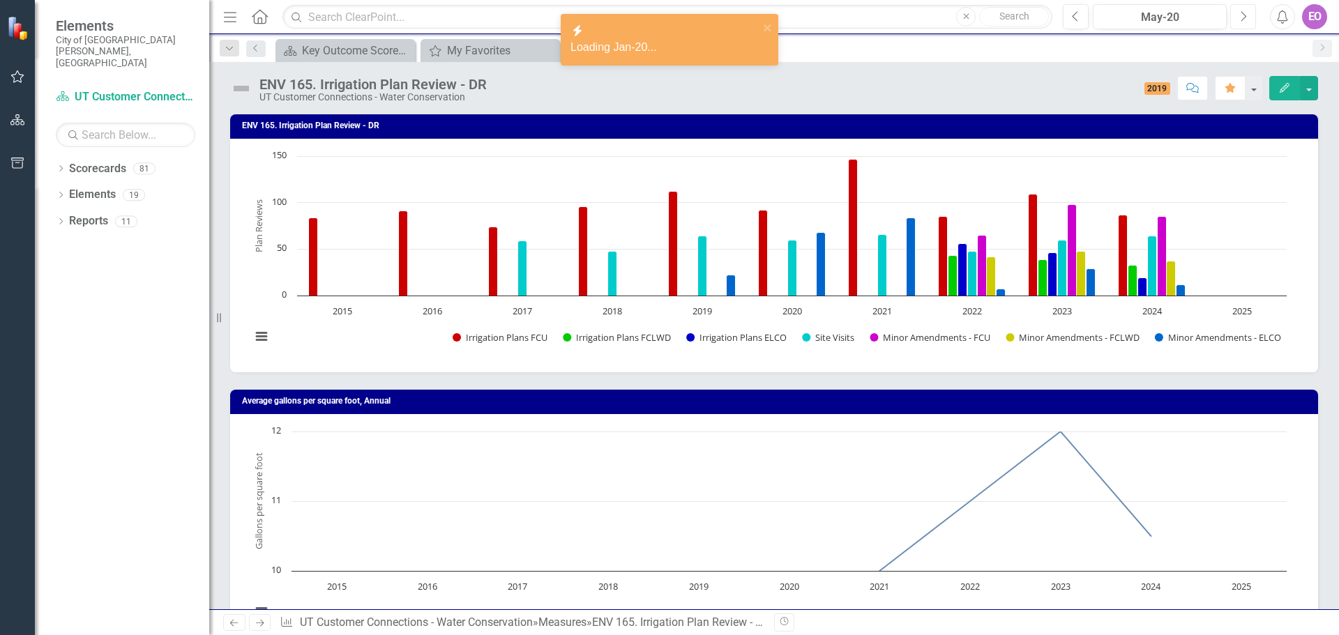
click at [1242, 15] on icon "Next" at bounding box center [1244, 16] width 8 height 13
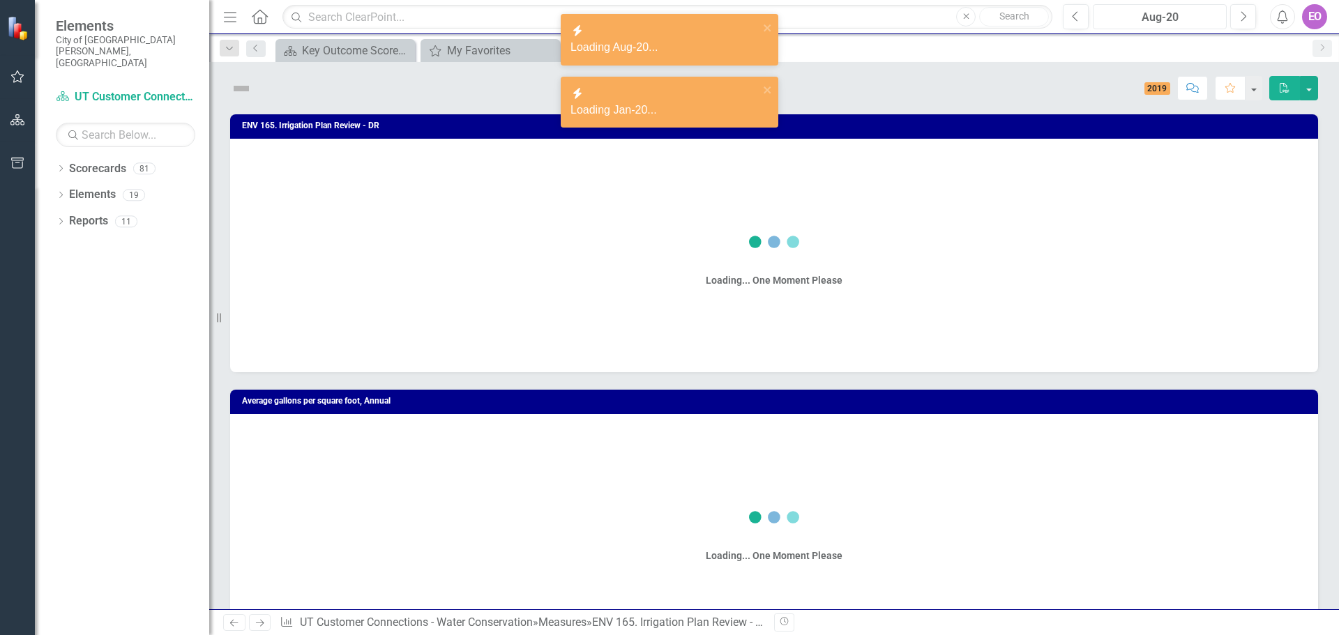
click at [1191, 15] on div "Aug-20" at bounding box center [1160, 17] width 124 height 17
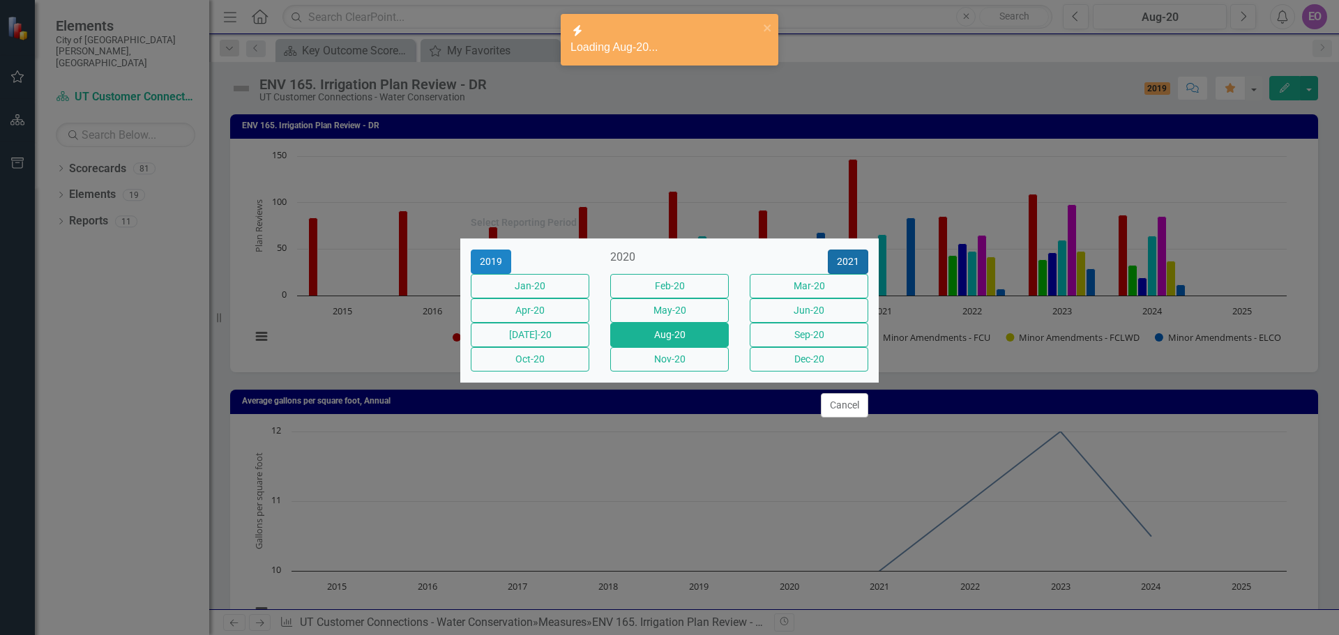
click at [846, 250] on button "2021" at bounding box center [848, 262] width 40 height 24
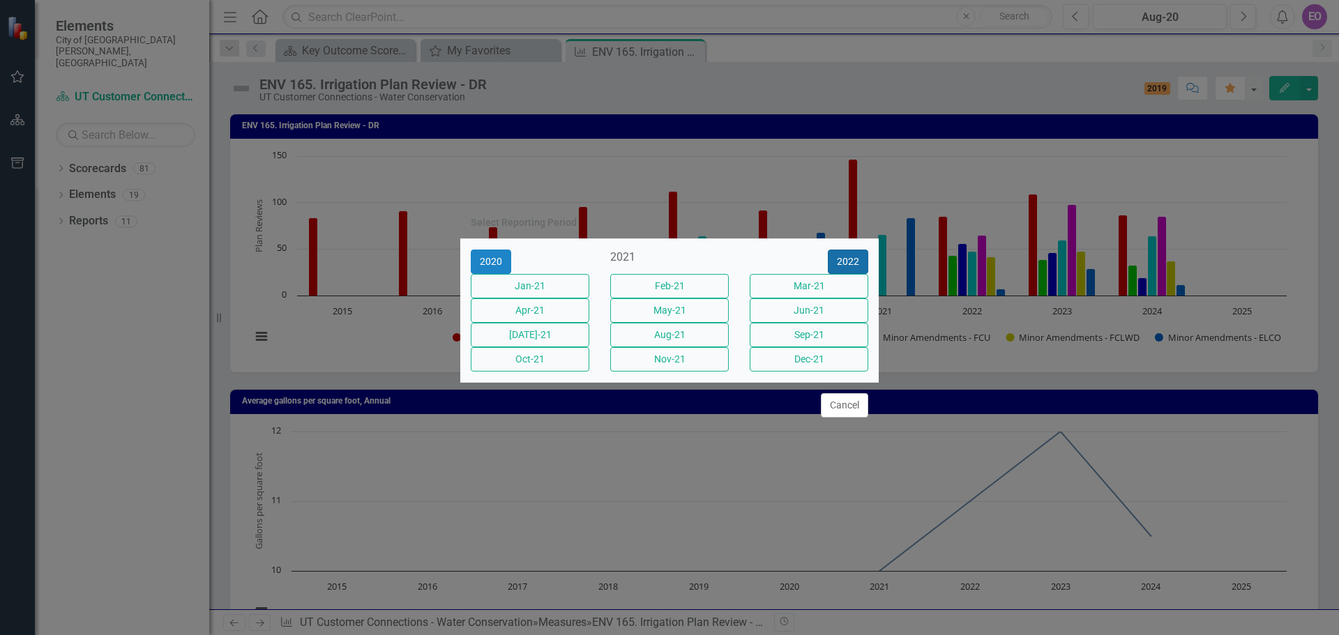
click at [846, 250] on button "2022" at bounding box center [848, 262] width 40 height 24
click at [850, 251] on button "2023" at bounding box center [848, 262] width 40 height 24
click at [850, 250] on button "2024" at bounding box center [848, 262] width 40 height 24
click at [855, 250] on button "2025" at bounding box center [848, 262] width 40 height 24
click at [807, 333] on button "Sep-25" at bounding box center [809, 335] width 119 height 24
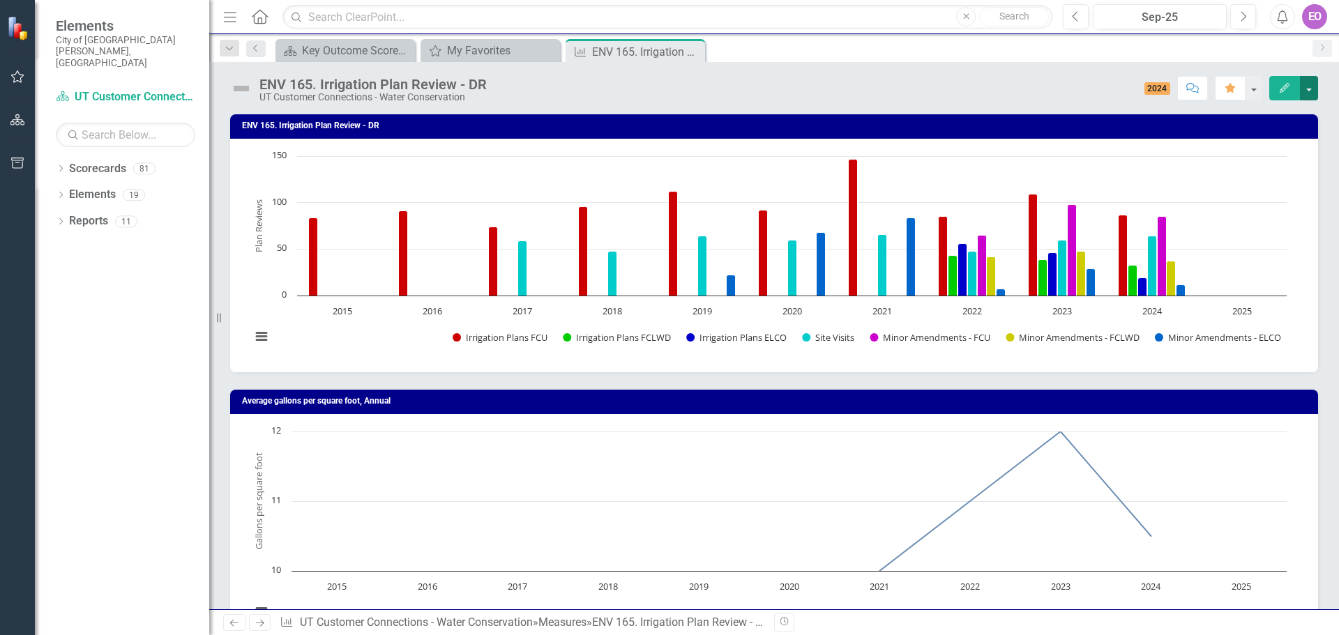
click at [1308, 86] on button "button" at bounding box center [1309, 88] width 18 height 24
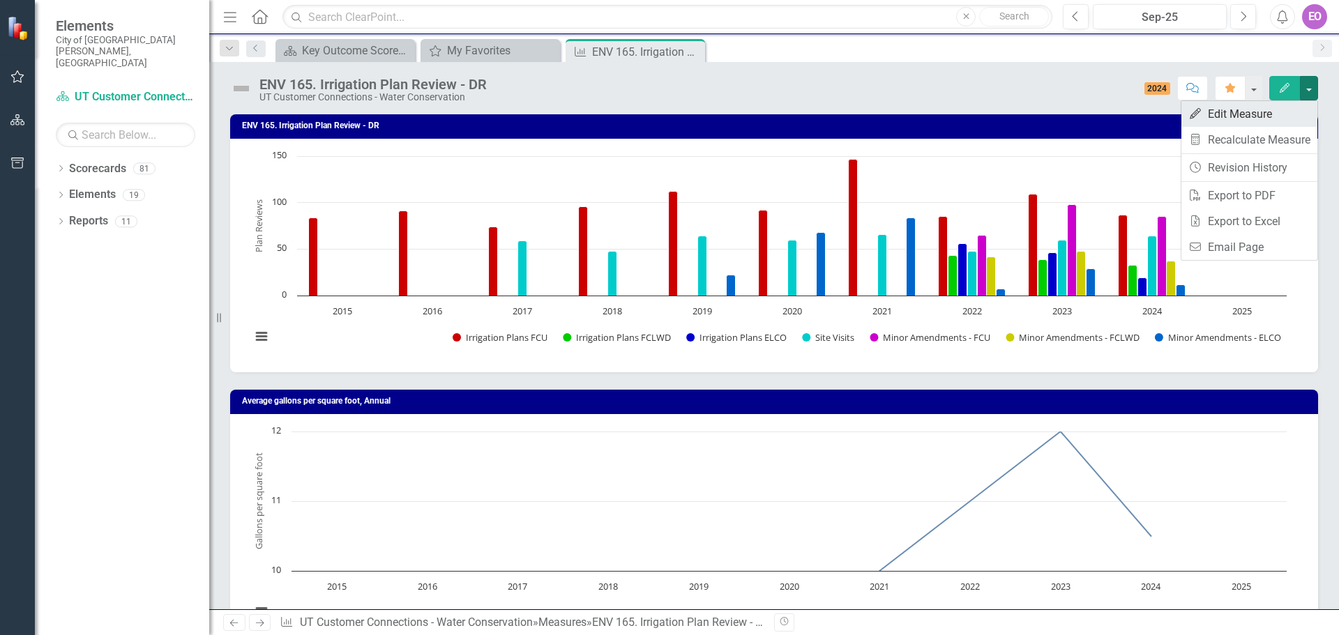
click at [1239, 118] on link "Edit Edit Measure" at bounding box center [1250, 114] width 136 height 26
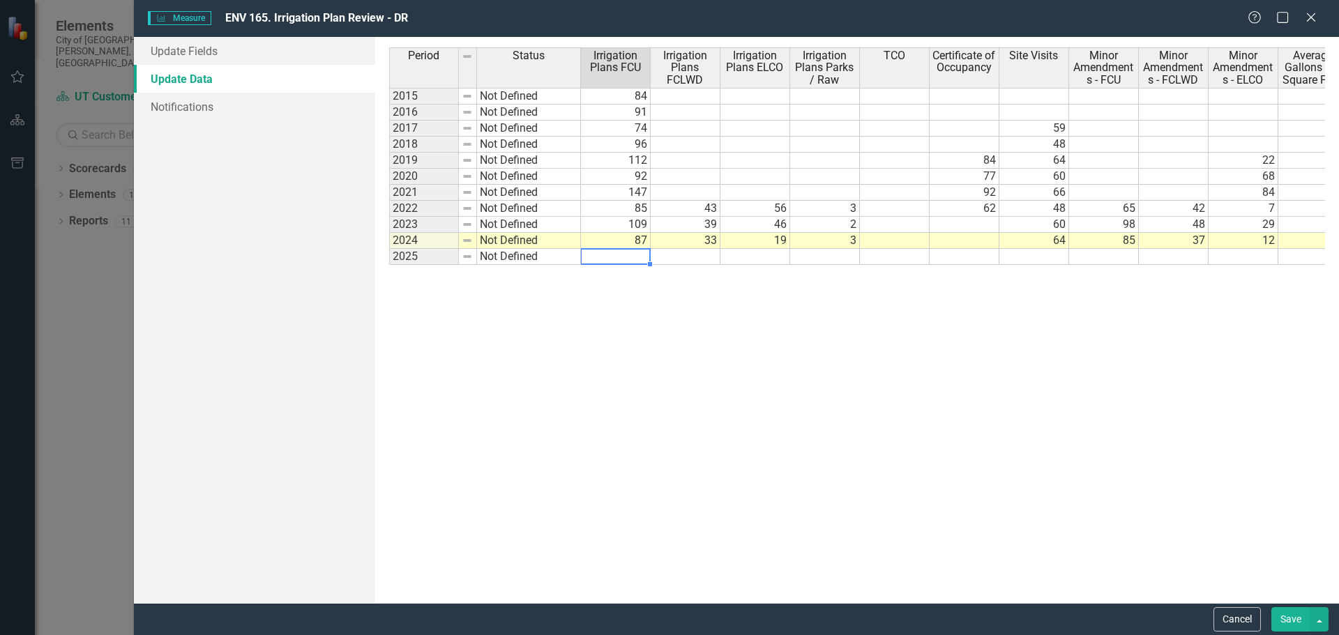
click at [639, 254] on td at bounding box center [616, 257] width 70 height 16
type textarea "129"
type textarea "26"
type textarea "23"
type textarea "3"
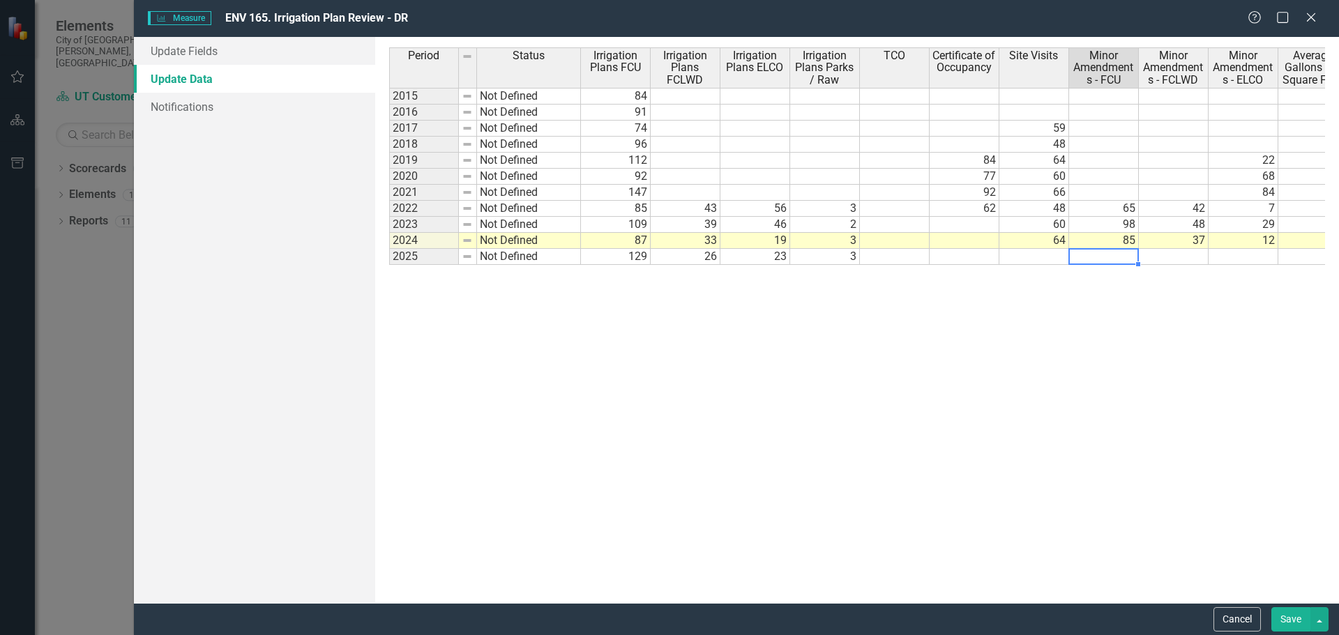
type textarea "99"
click at [1288, 608] on button "Save" at bounding box center [1291, 620] width 39 height 24
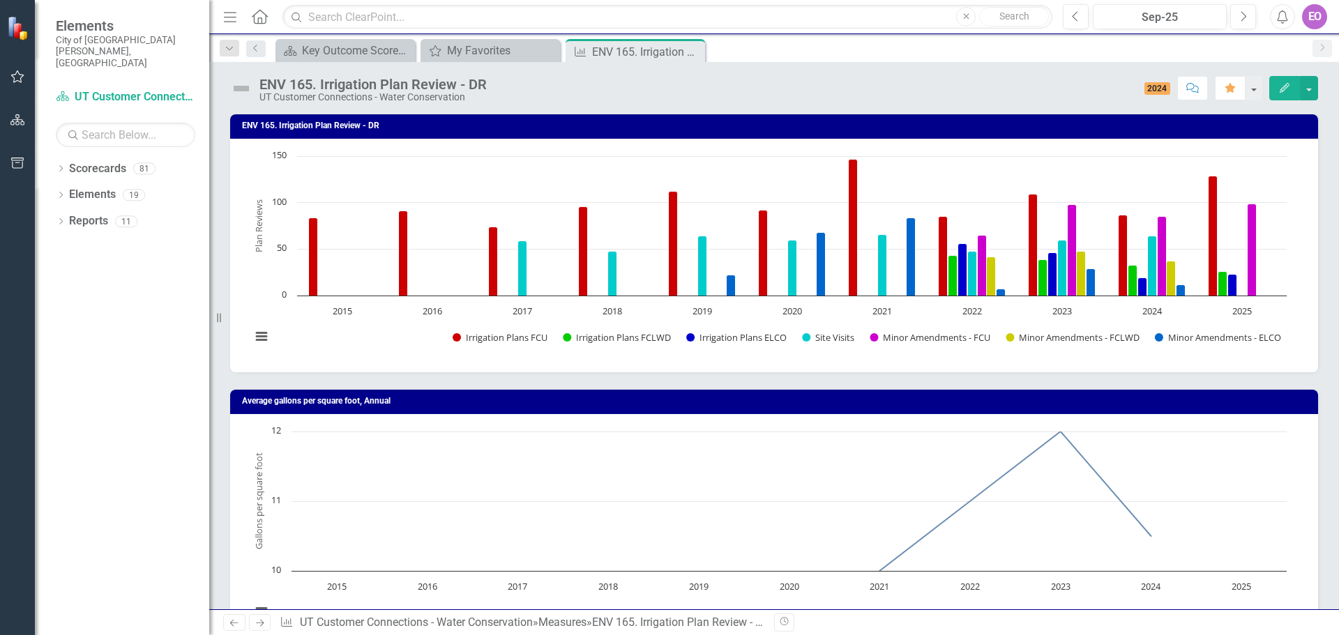
click at [1308, 17] on div "EO" at bounding box center [1314, 16] width 25 height 25
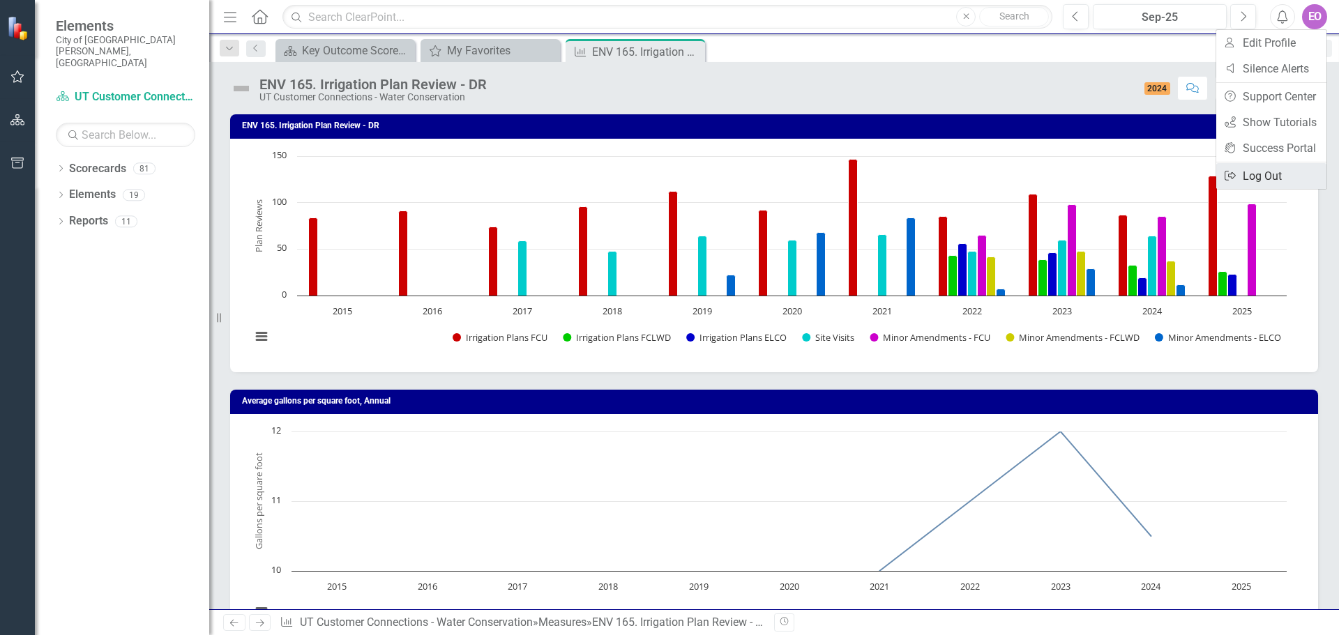
click at [1287, 172] on link "Logout Log Out" at bounding box center [1272, 176] width 110 height 26
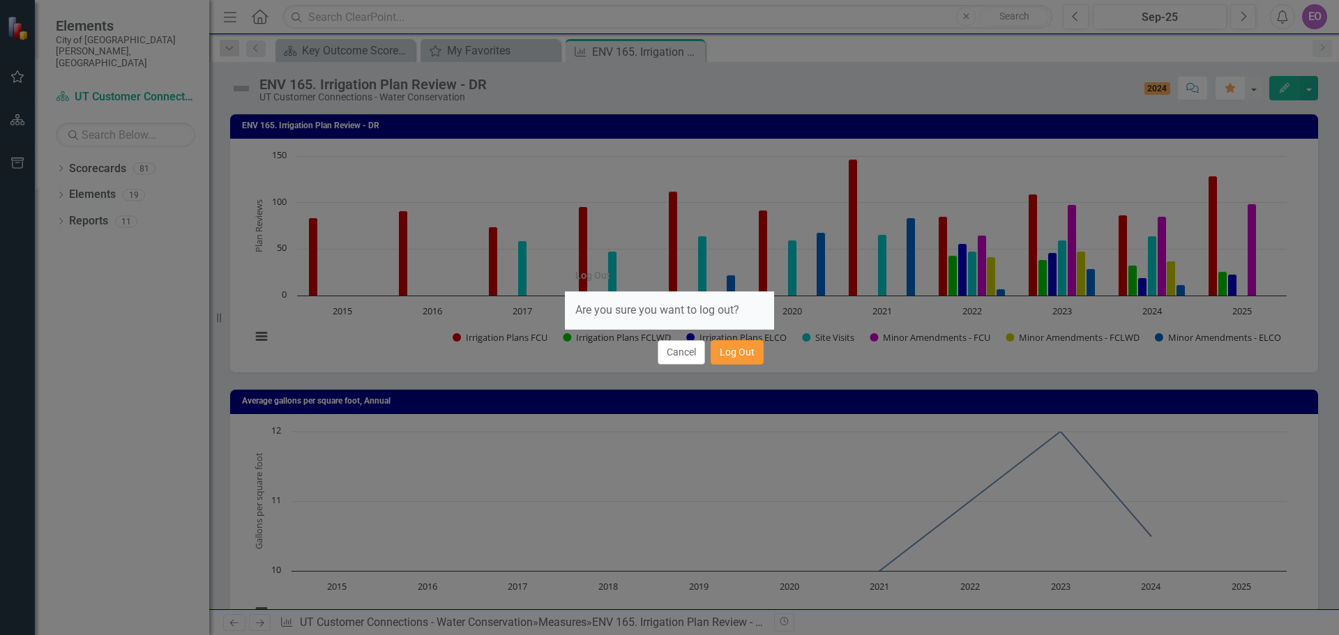
click at [748, 345] on button "Log Out" at bounding box center [737, 352] width 53 height 24
